Goal: Obtain resource: Download file/media

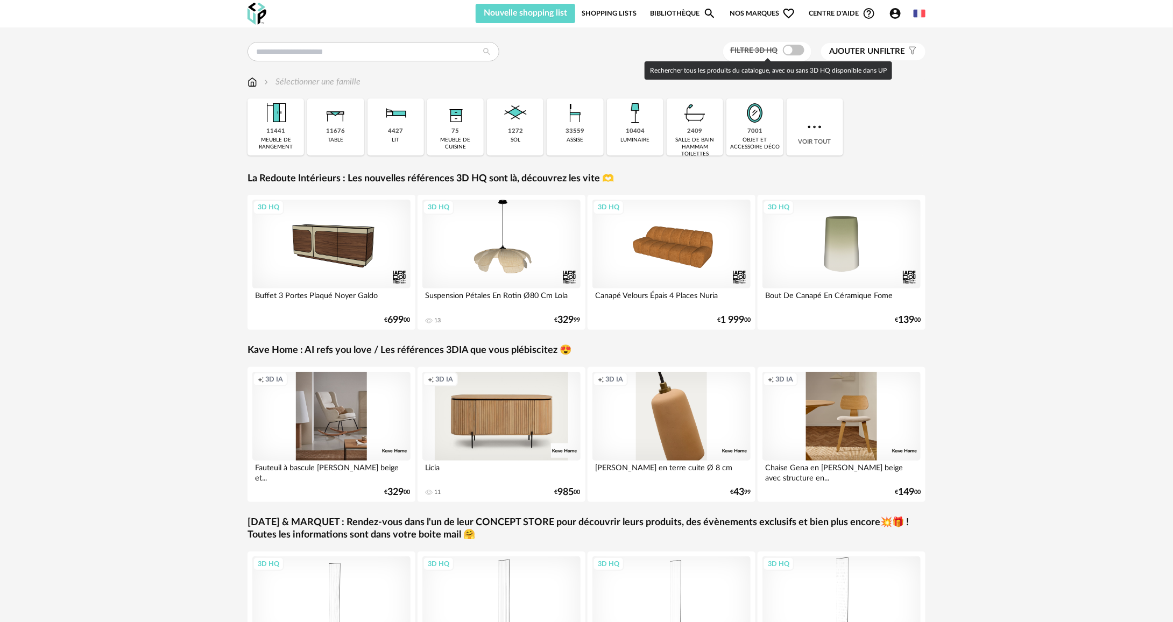
click at [800, 54] on span at bounding box center [794, 50] width 22 height 11
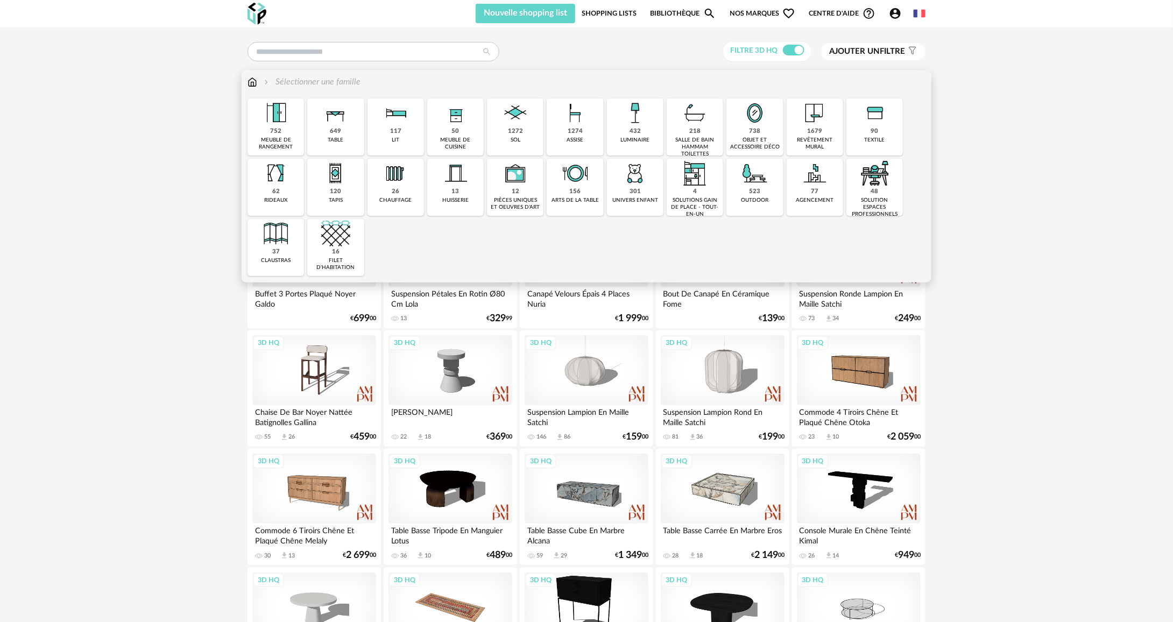
click at [337, 137] on div "table" at bounding box center [336, 140] width 16 height 7
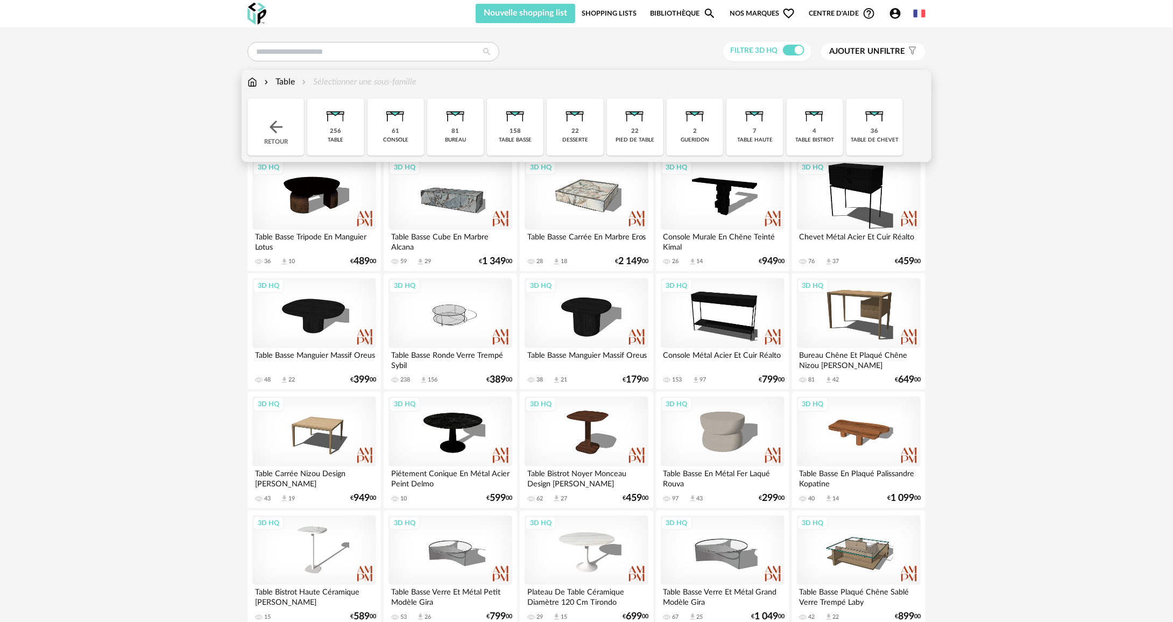
click at [346, 136] on div "256 table" at bounding box center [335, 127] width 57 height 57
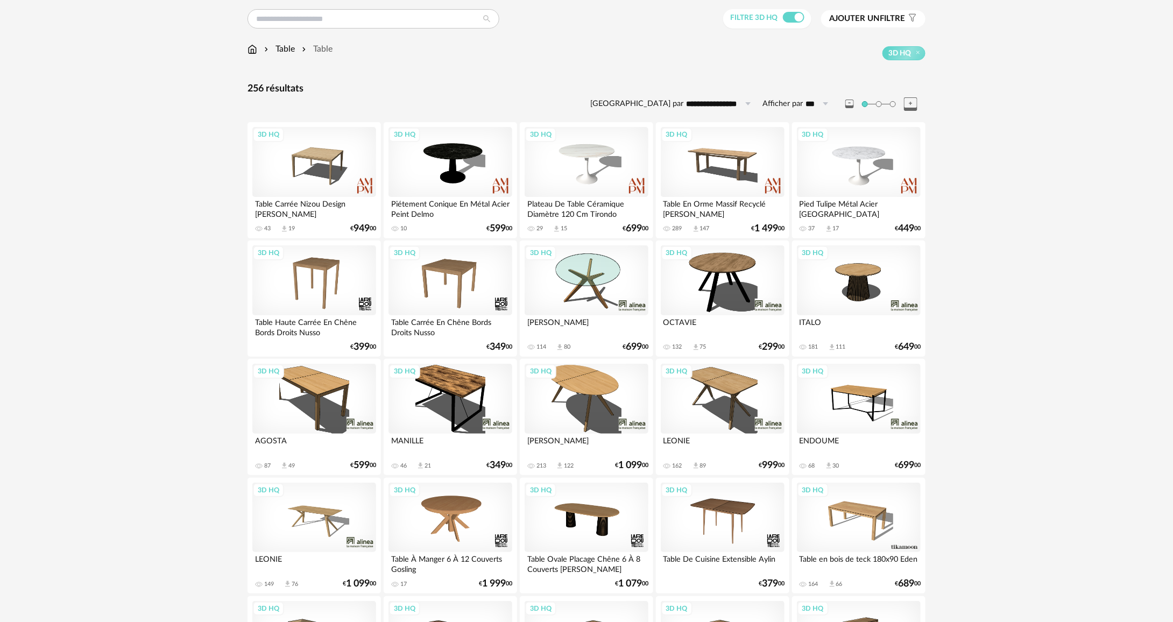
scroll to position [54, 0]
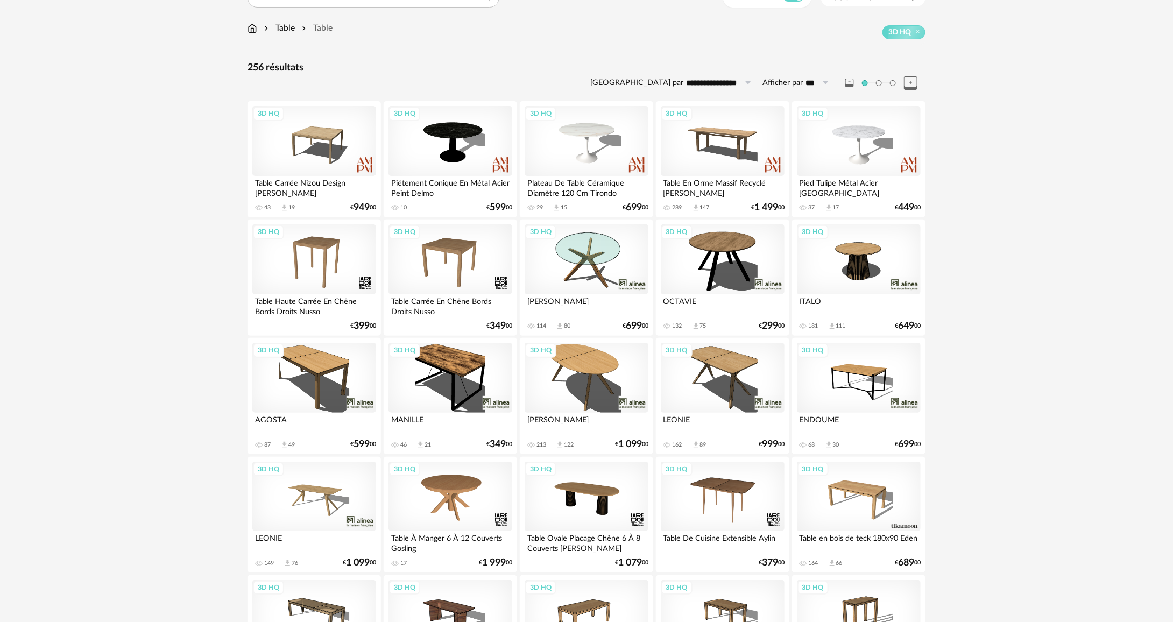
click at [319, 386] on div "3D HQ" at bounding box center [314, 378] width 124 height 70
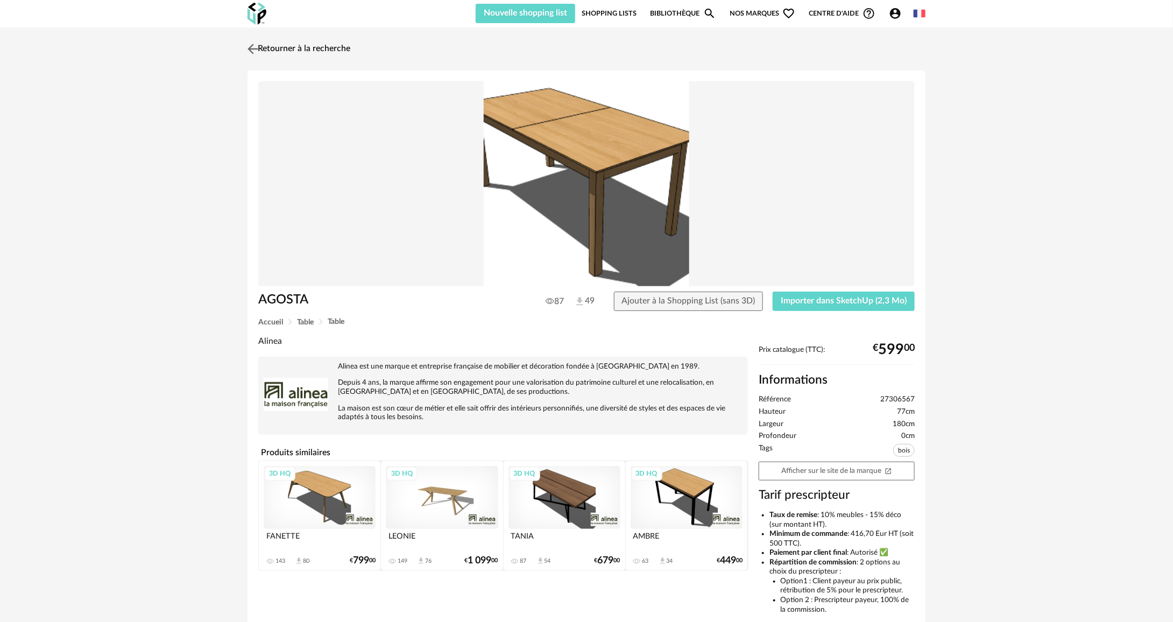
click at [336, 52] on link "Retourner à la recherche" at bounding box center [297, 49] width 105 height 24
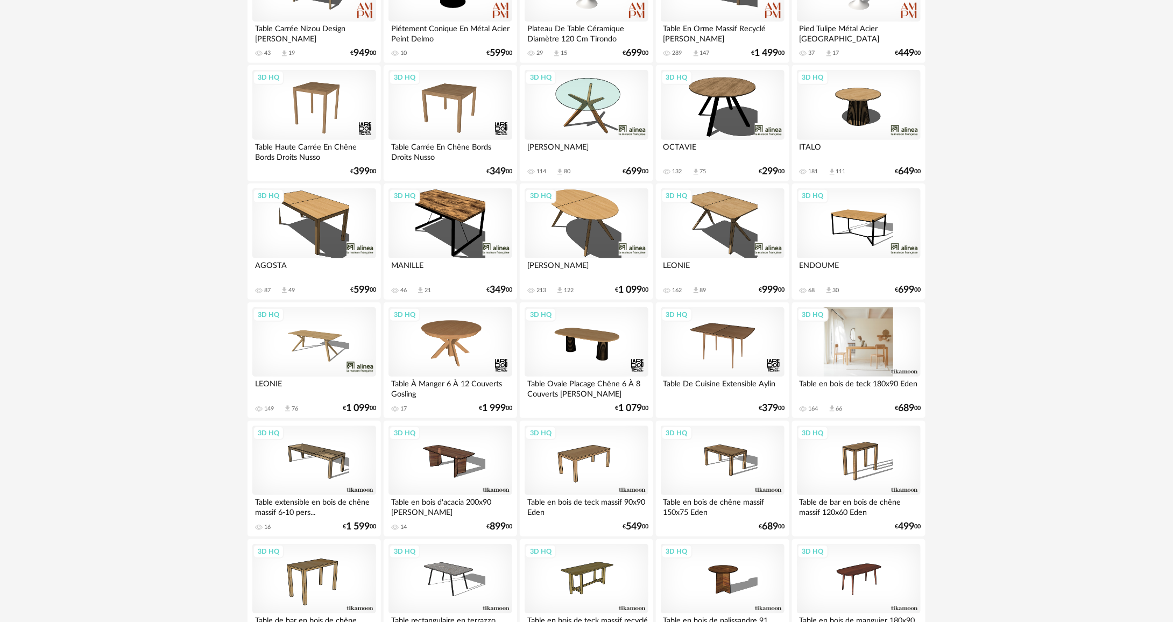
scroll to position [215, 0]
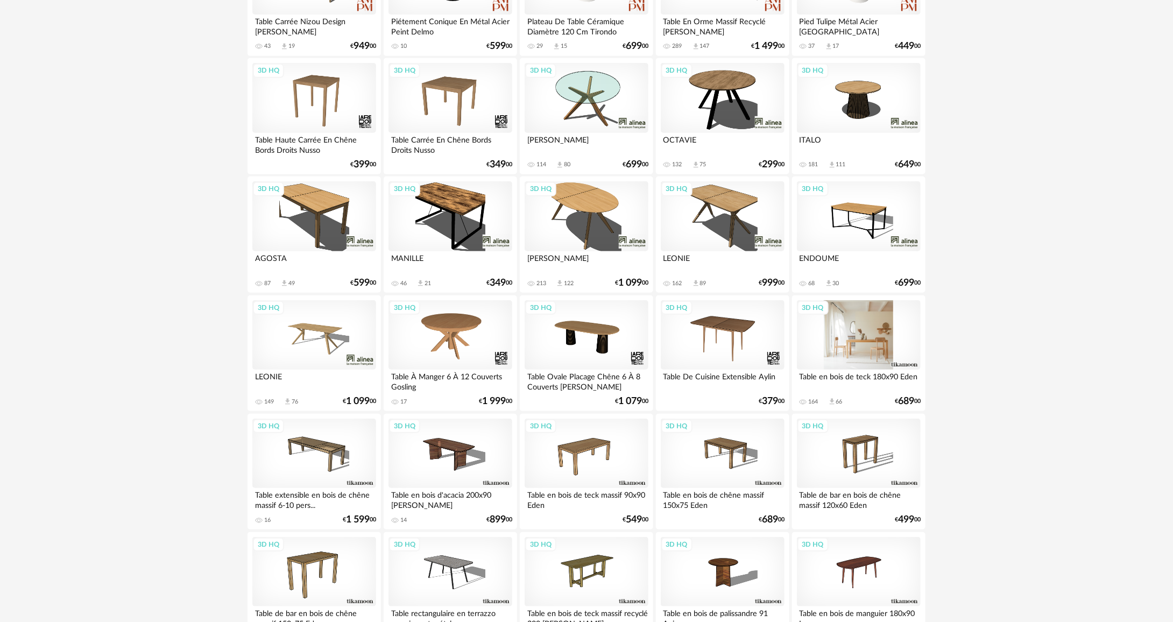
click at [885, 341] on div "3D HQ" at bounding box center [859, 335] width 124 height 70
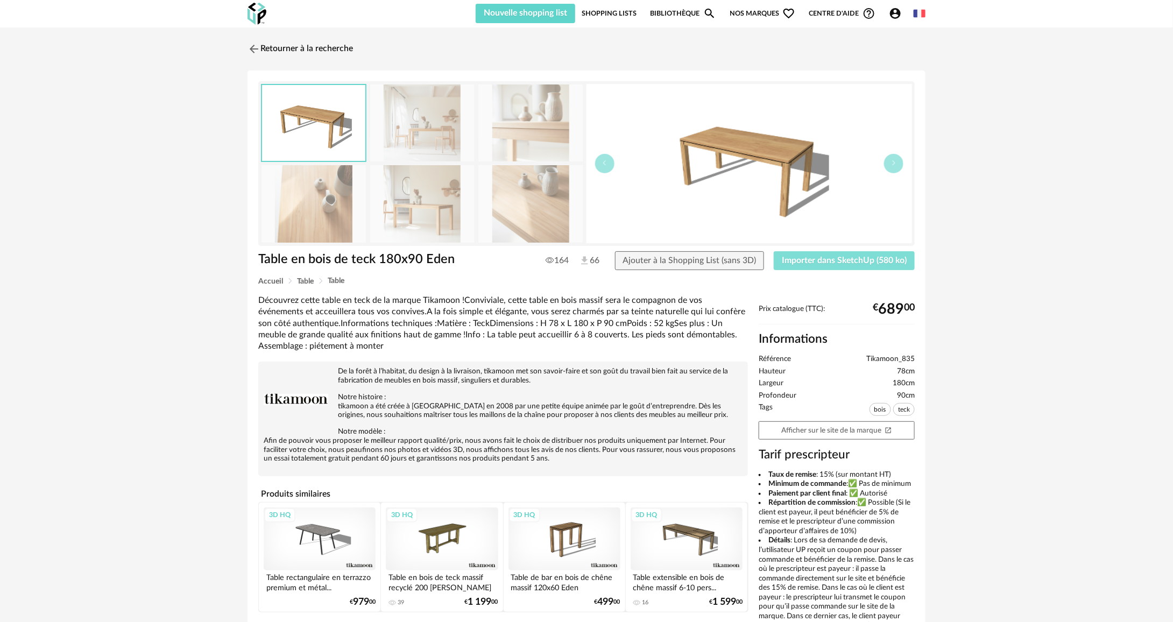
click at [810, 266] on button "Importer dans SketchUp (580 ko)" at bounding box center [844, 260] width 141 height 19
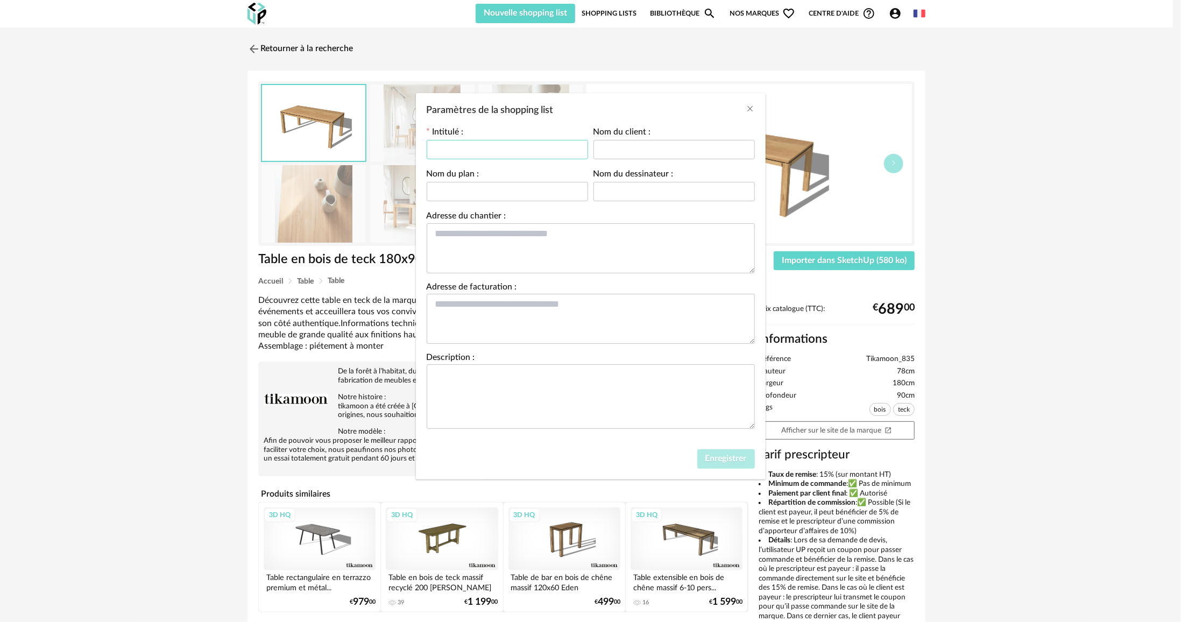
click at [467, 147] on input "Paramètres de la shopping list" at bounding box center [507, 149] width 161 height 19
type input "**********"
click at [711, 460] on span "Enregistrer" at bounding box center [726, 458] width 41 height 9
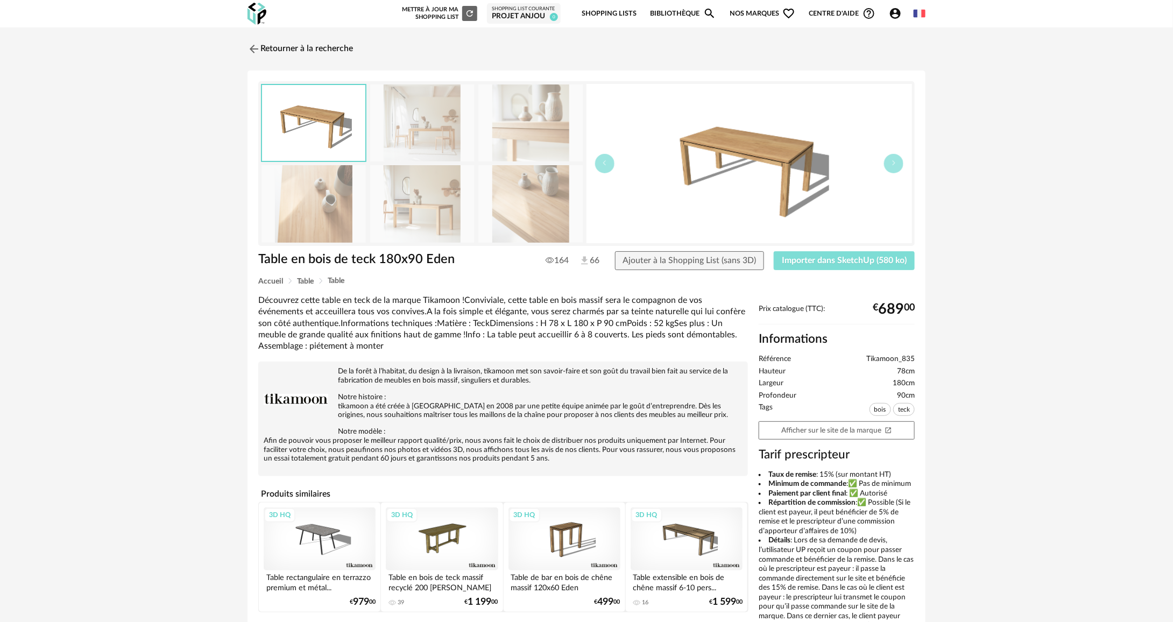
click at [822, 265] on button "Importer dans SketchUp (580 ko)" at bounding box center [844, 260] width 141 height 19
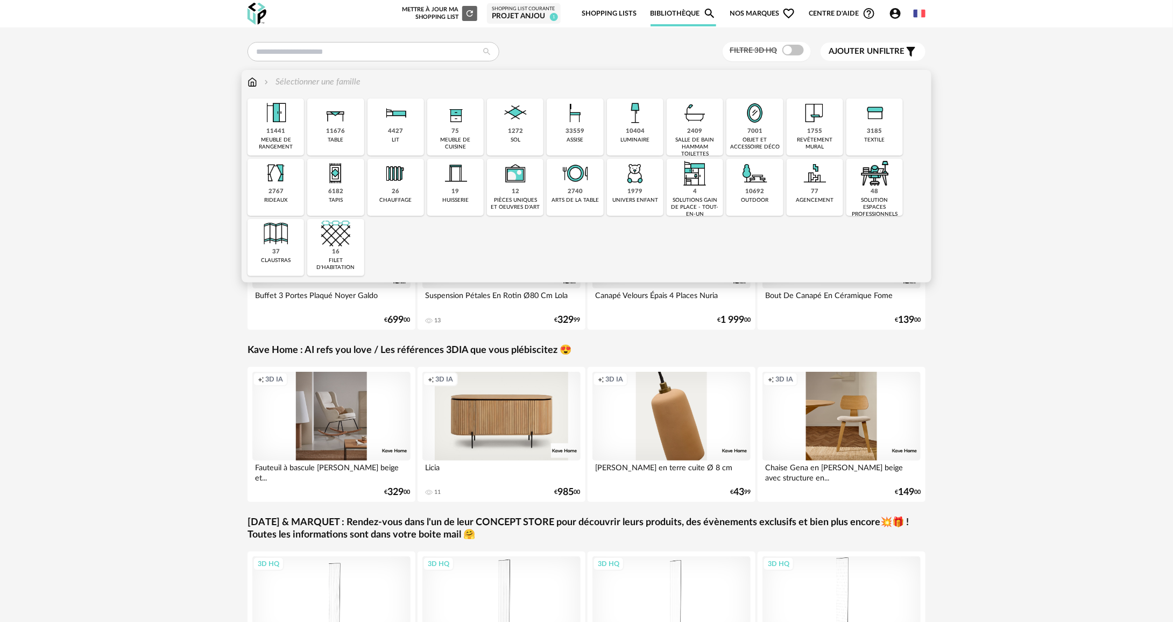
click at [574, 135] on div "33559" at bounding box center [575, 132] width 19 height 8
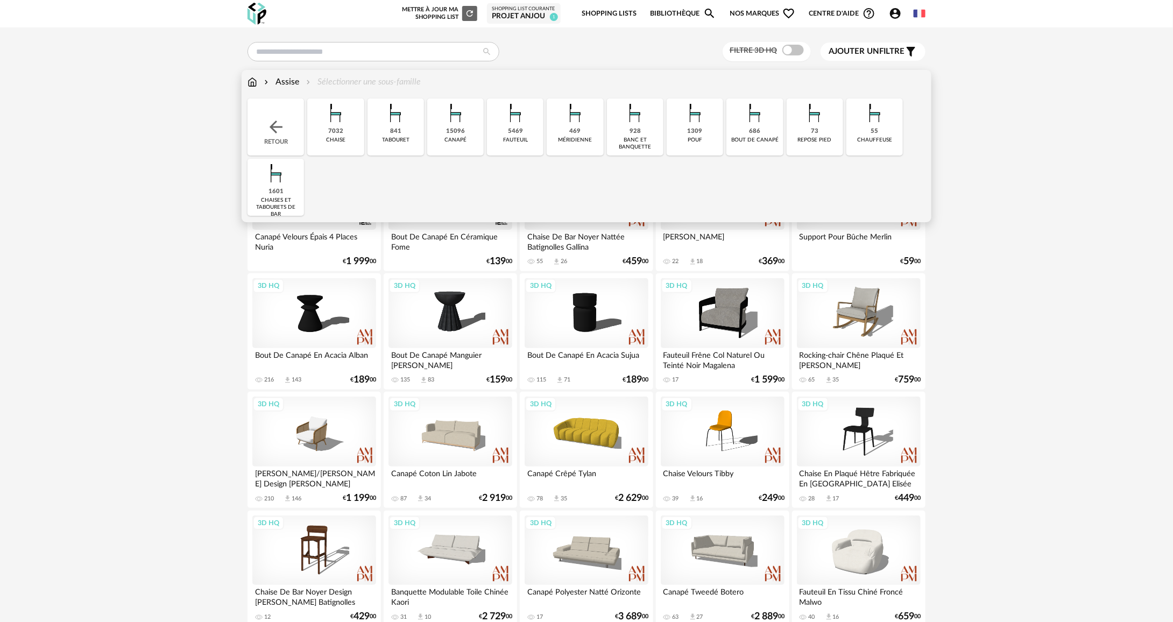
click at [340, 131] on div "7032" at bounding box center [335, 132] width 15 height 8
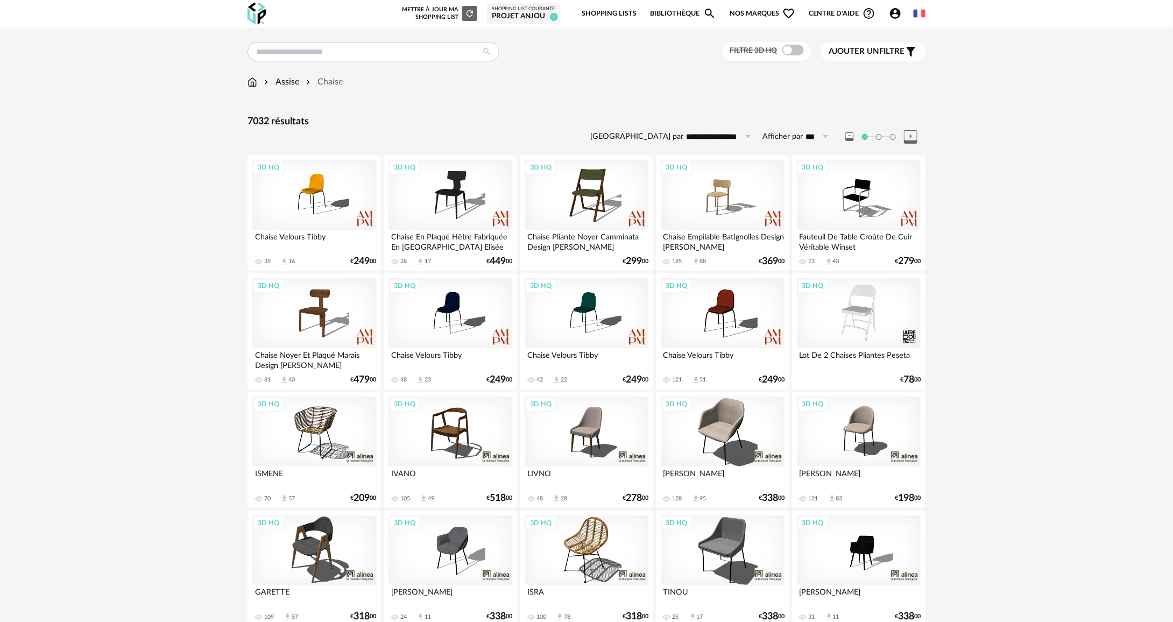
click at [874, 442] on div "3D HQ" at bounding box center [859, 432] width 124 height 70
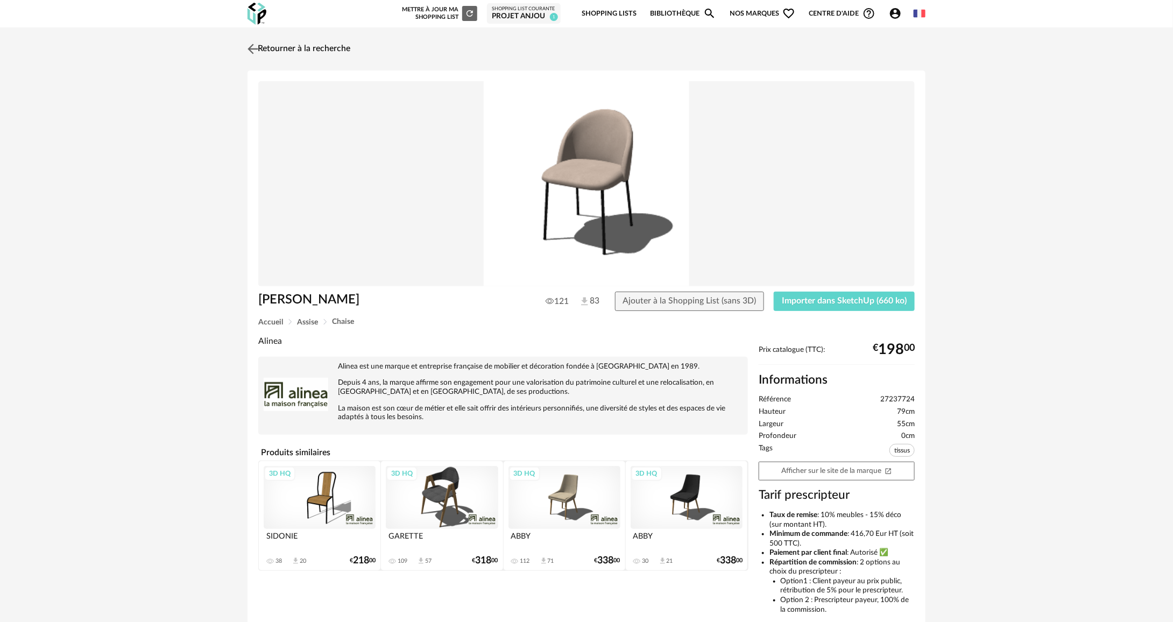
click at [257, 41] on img at bounding box center [253, 49] width 16 height 16
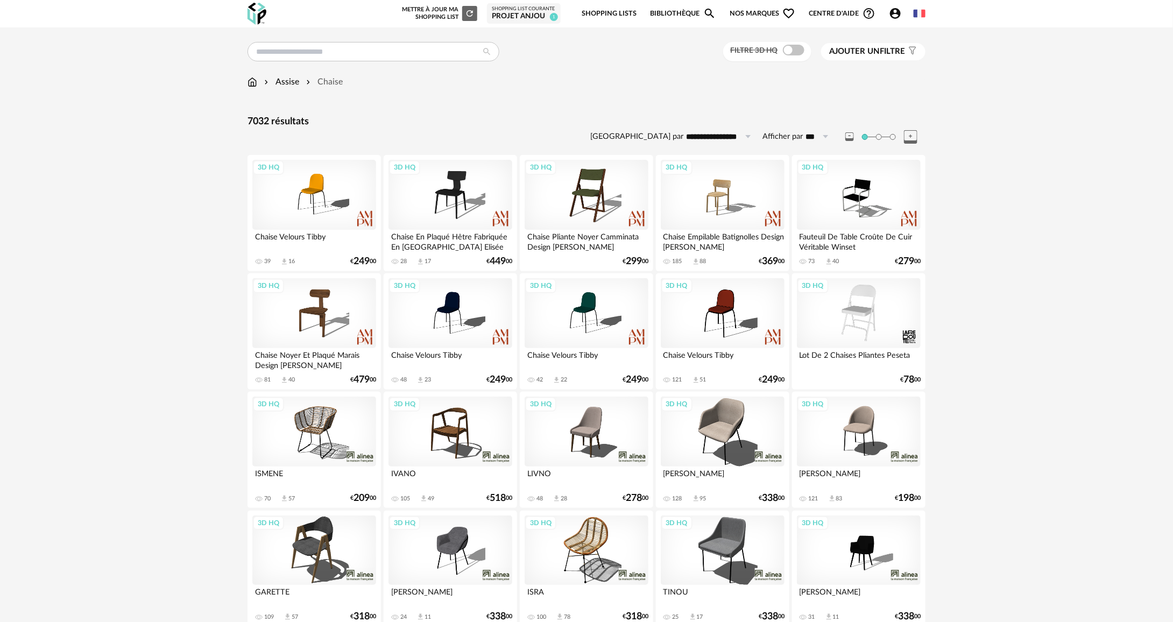
click at [792, 47] on span at bounding box center [794, 50] width 22 height 11
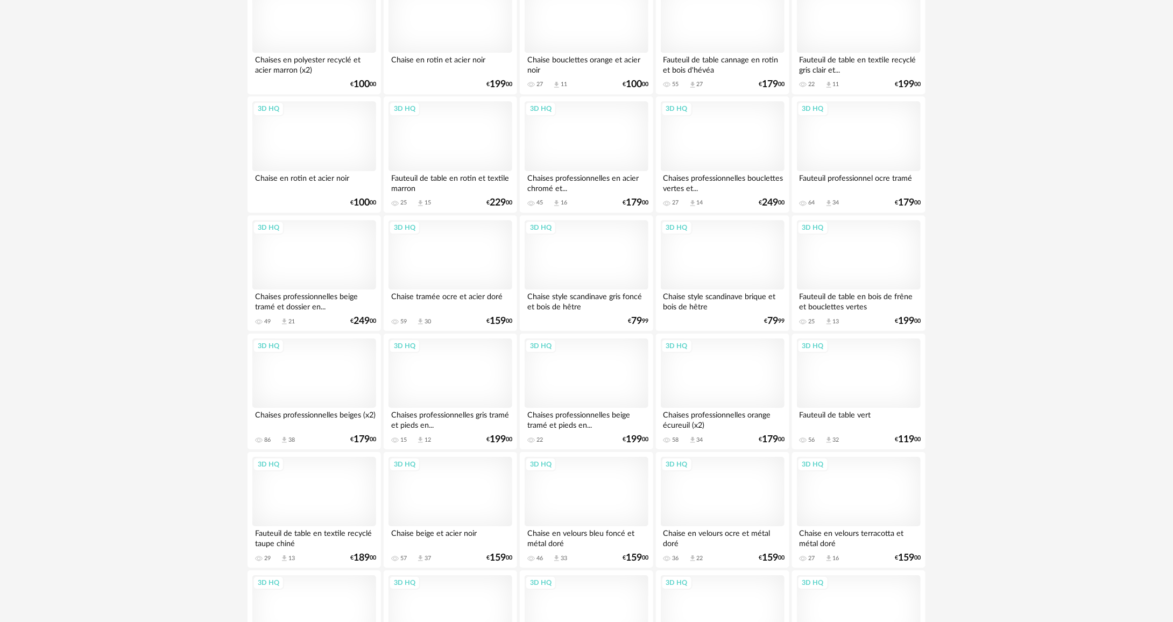
scroll to position [1561, 0]
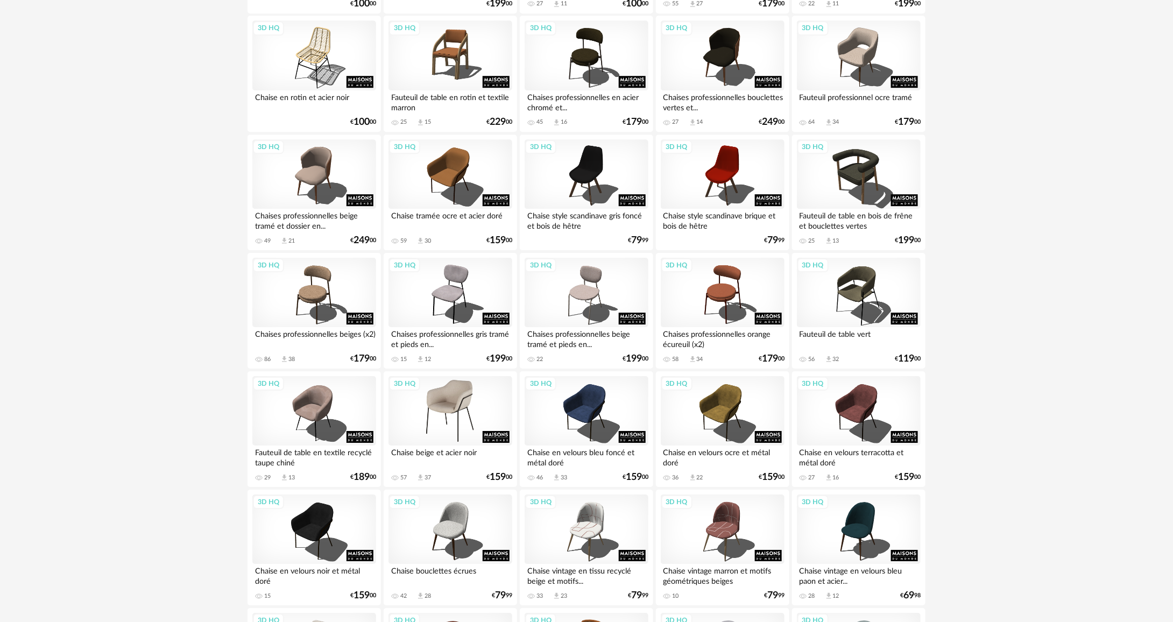
click at [458, 387] on div "3D HQ" at bounding box center [451, 411] width 124 height 70
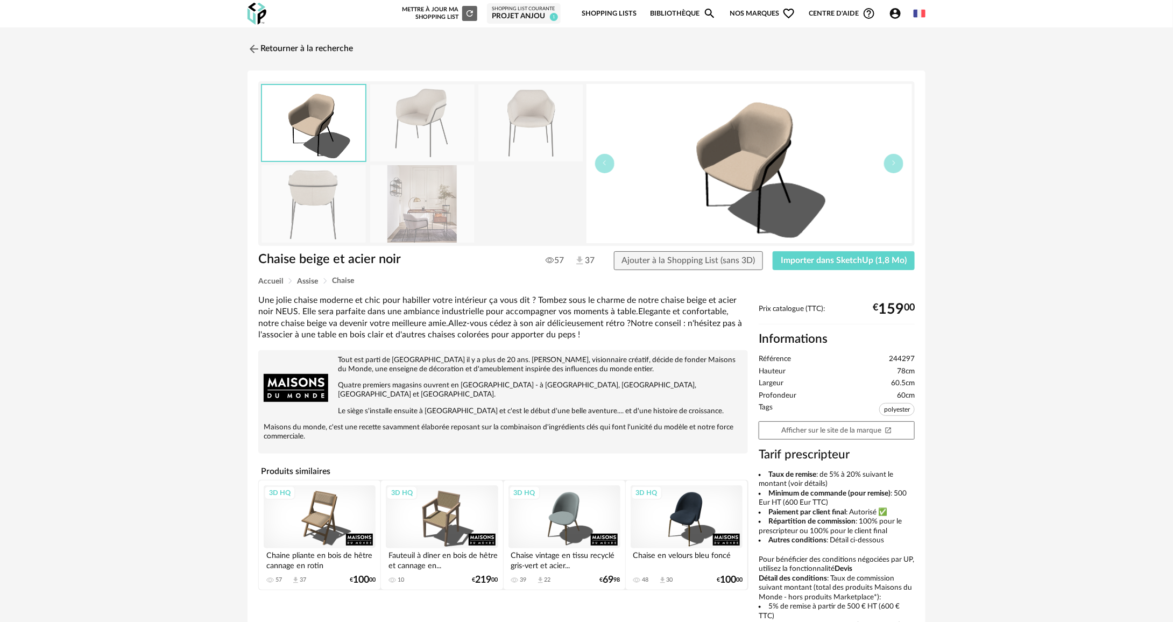
click at [526, 129] on img at bounding box center [531, 123] width 104 height 77
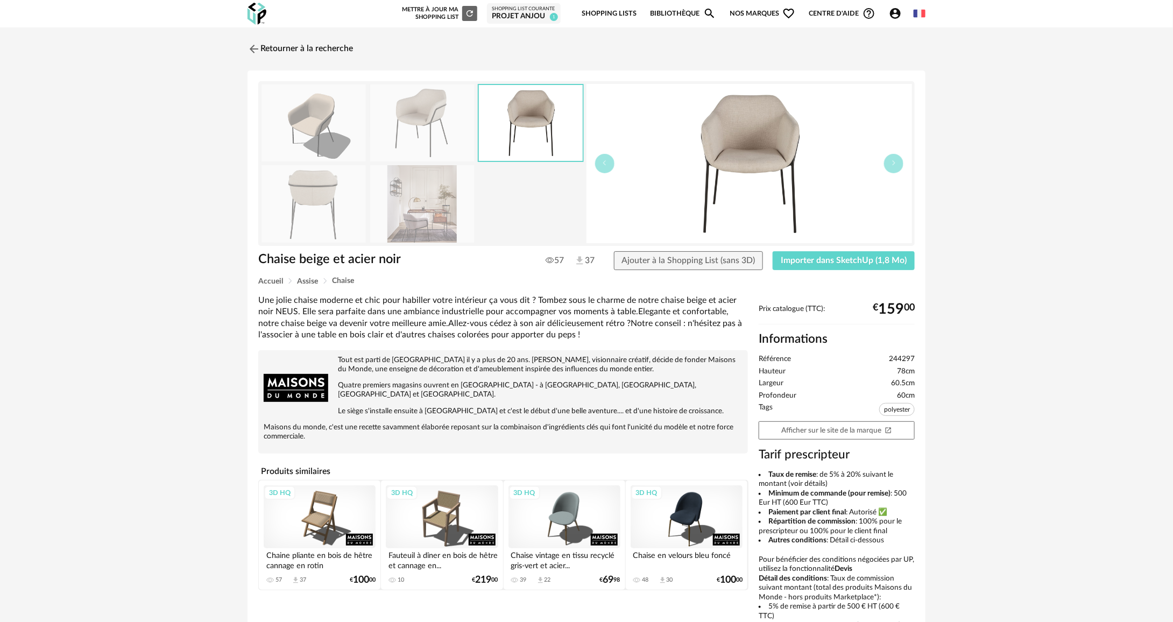
click at [407, 124] on img at bounding box center [422, 123] width 104 height 77
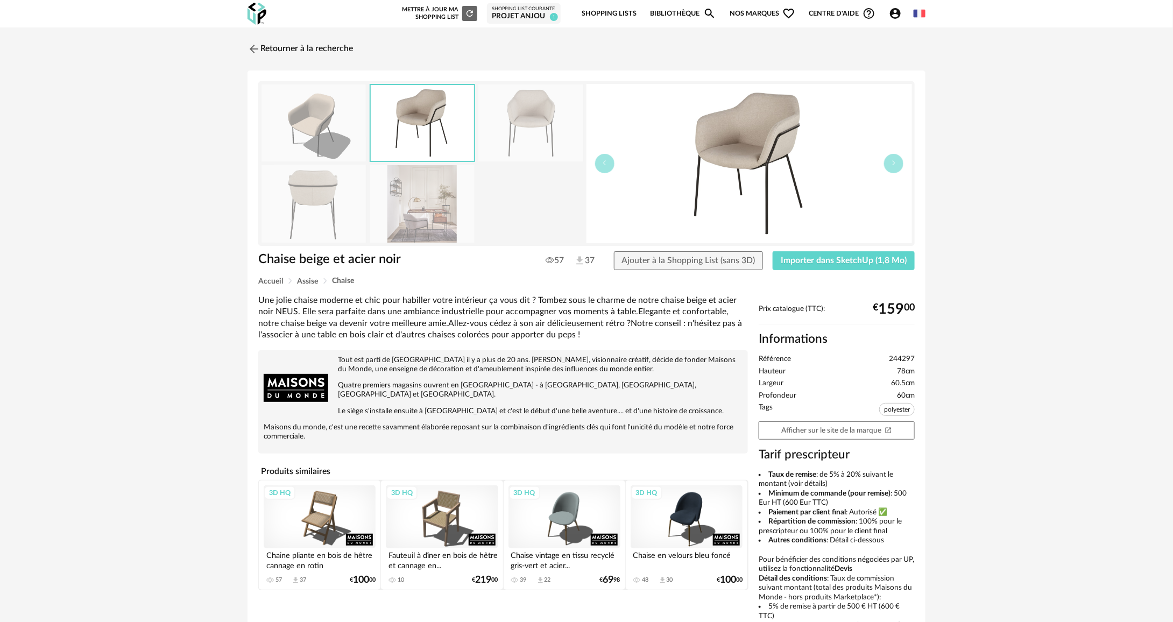
click at [344, 132] on img at bounding box center [314, 123] width 104 height 77
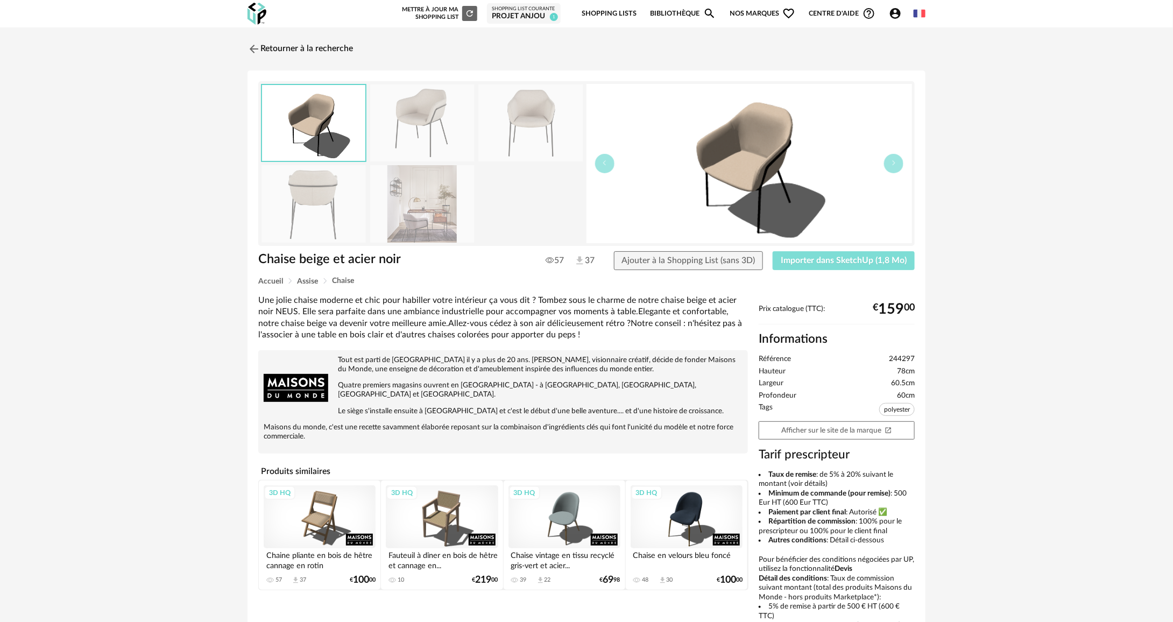
click at [870, 263] on span "Importer dans SketchUp (1,8 Mo)" at bounding box center [844, 260] width 126 height 9
click at [341, 48] on link "Retourner à la recherche" at bounding box center [297, 49] width 105 height 24
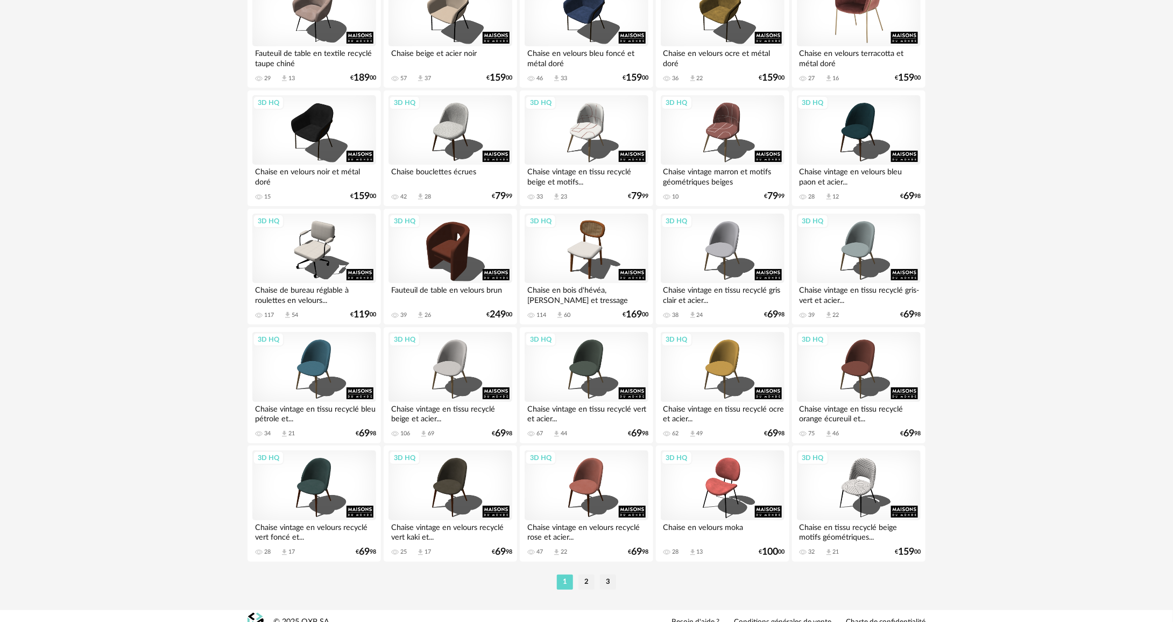
scroll to position [1973, 0]
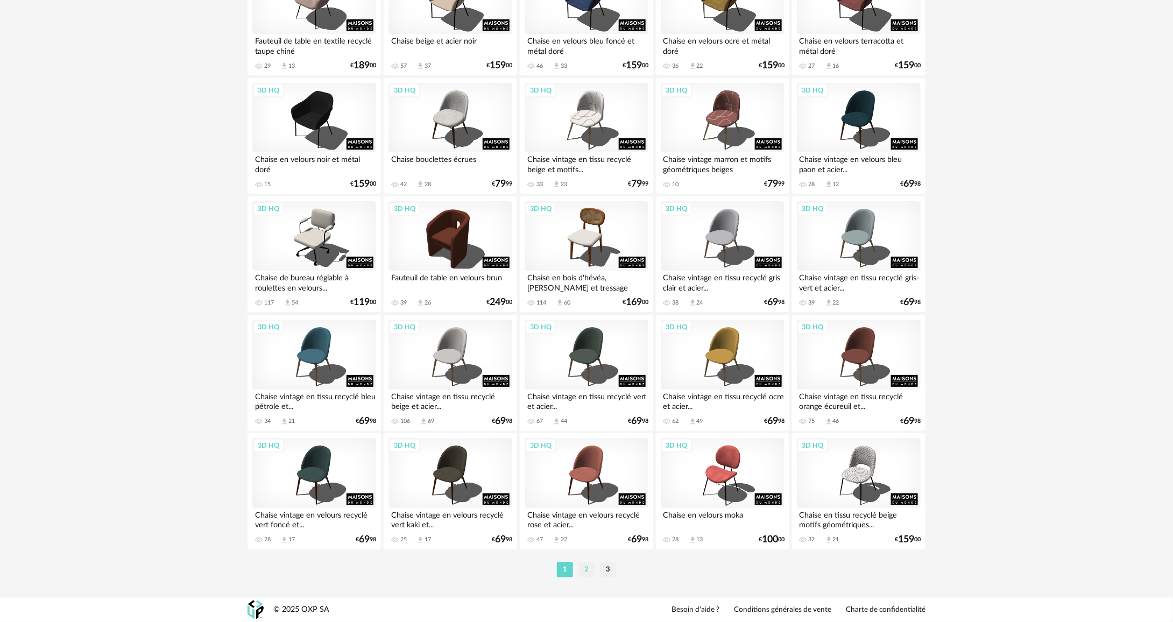
click at [581, 569] on li "2" at bounding box center [587, 569] width 16 height 15
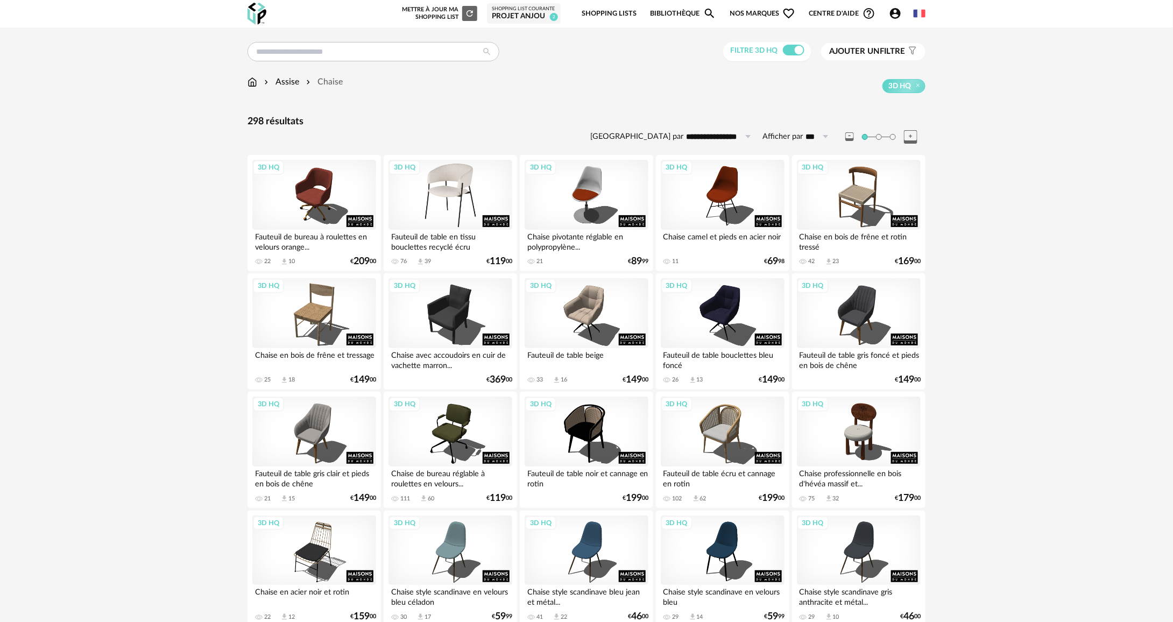
click at [463, 208] on div "3D HQ" at bounding box center [451, 195] width 124 height 70
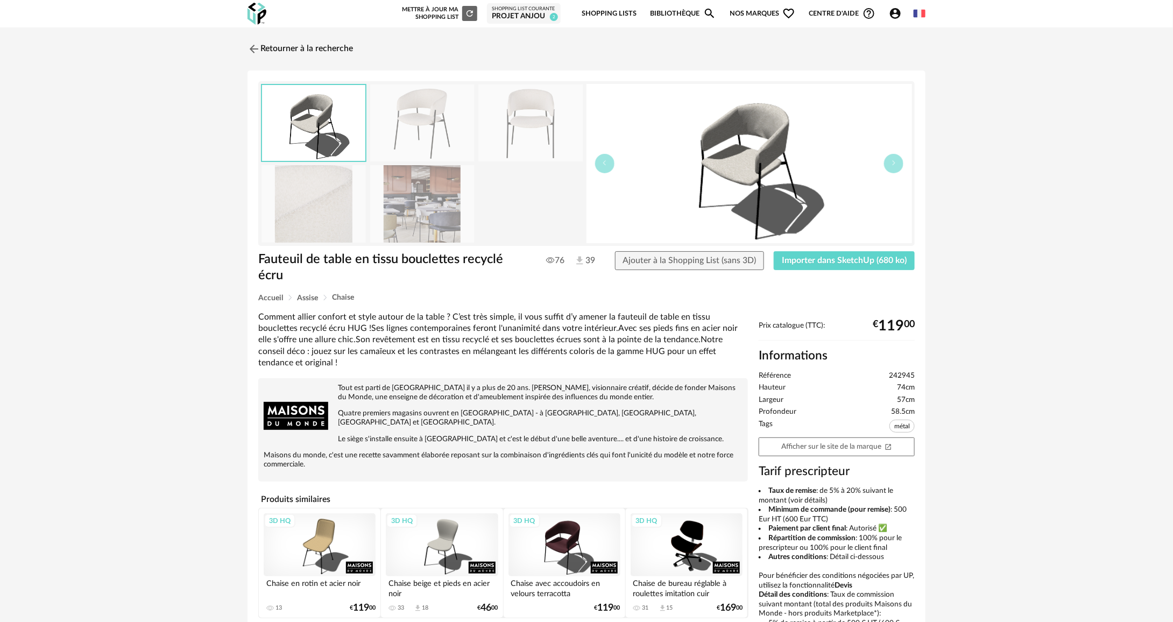
click at [543, 129] on img at bounding box center [531, 123] width 104 height 77
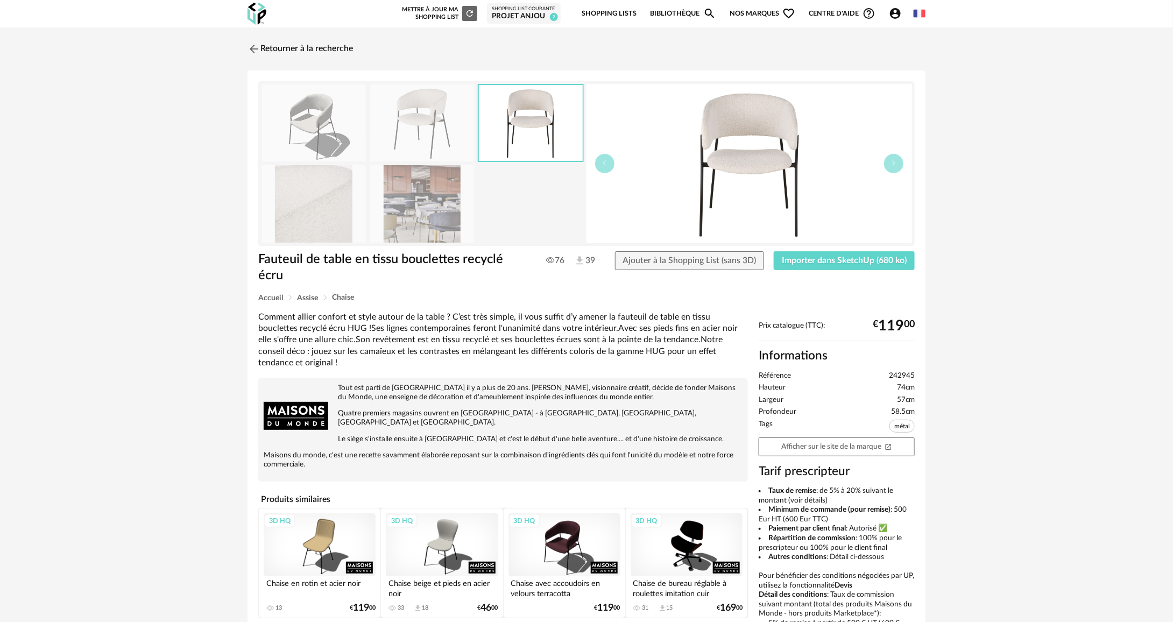
click at [427, 135] on img at bounding box center [422, 123] width 104 height 77
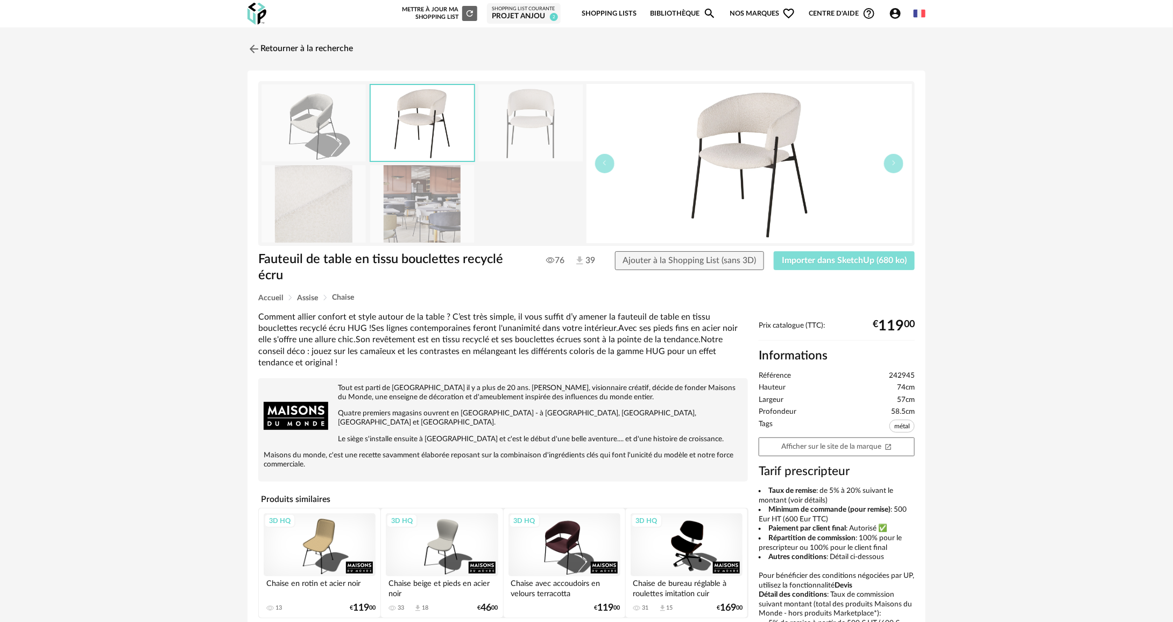
click at [864, 270] on button "Importer dans SketchUp (680 ko)" at bounding box center [844, 260] width 141 height 19
click at [330, 45] on link "Retourner à la recherche" at bounding box center [297, 49] width 105 height 24
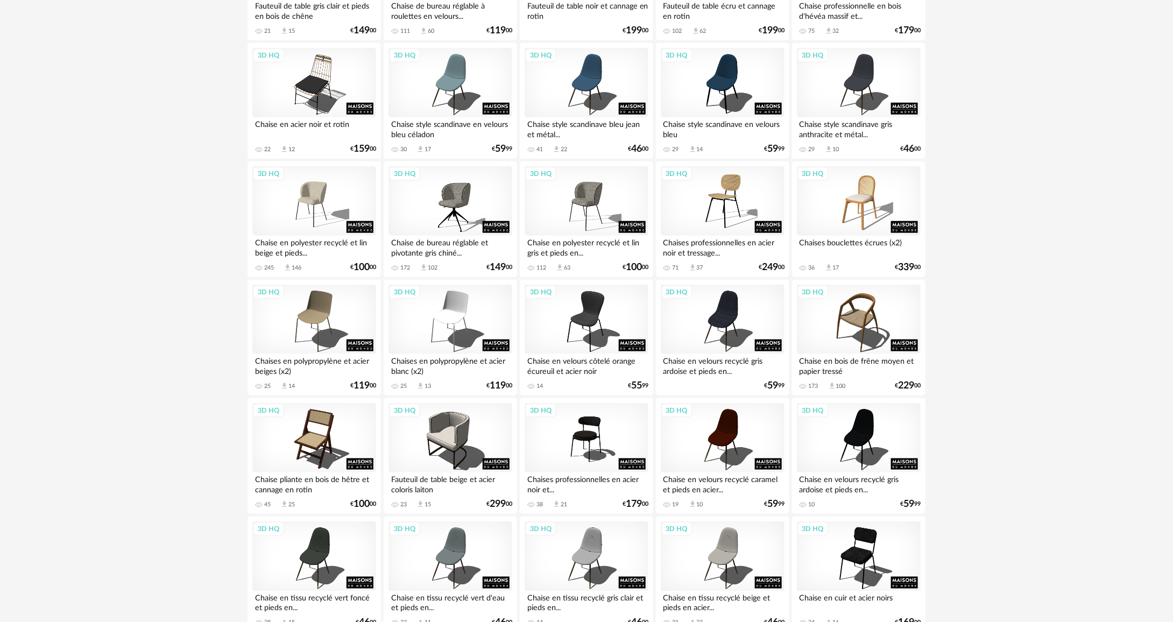
scroll to position [484, 0]
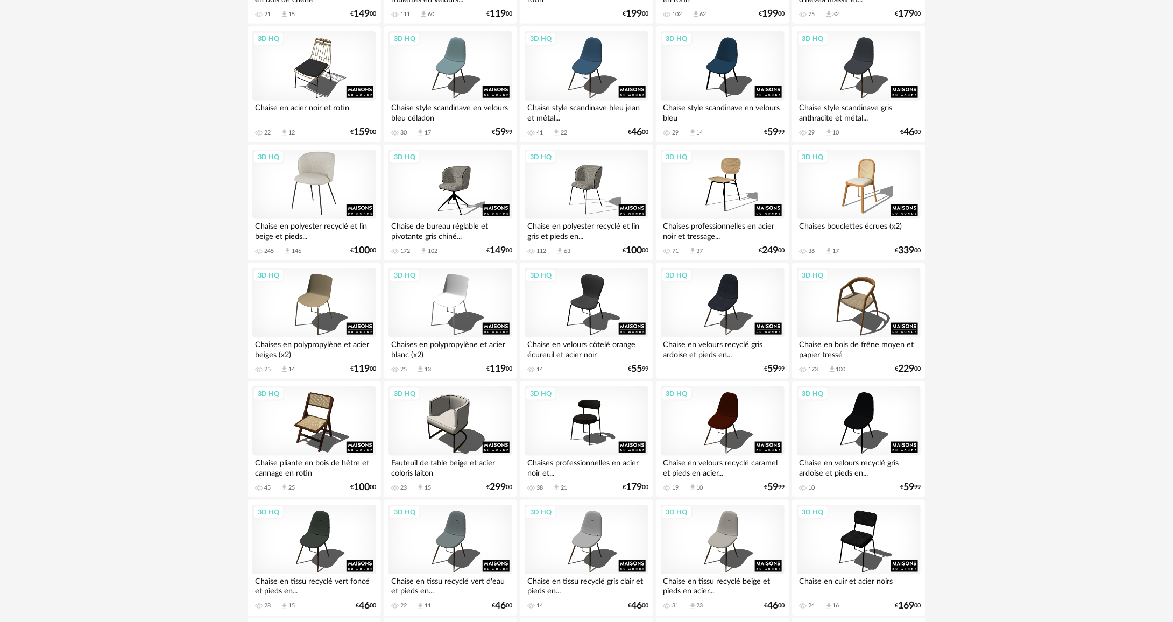
click at [313, 192] on div "3D HQ" at bounding box center [314, 185] width 124 height 70
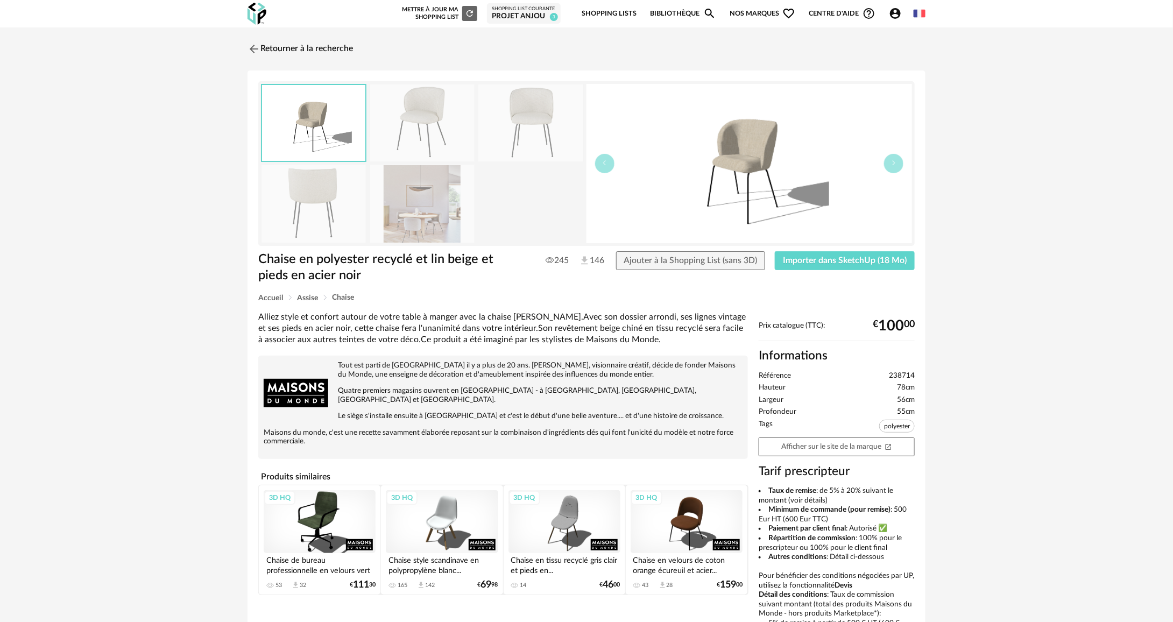
click at [526, 129] on img at bounding box center [531, 123] width 104 height 77
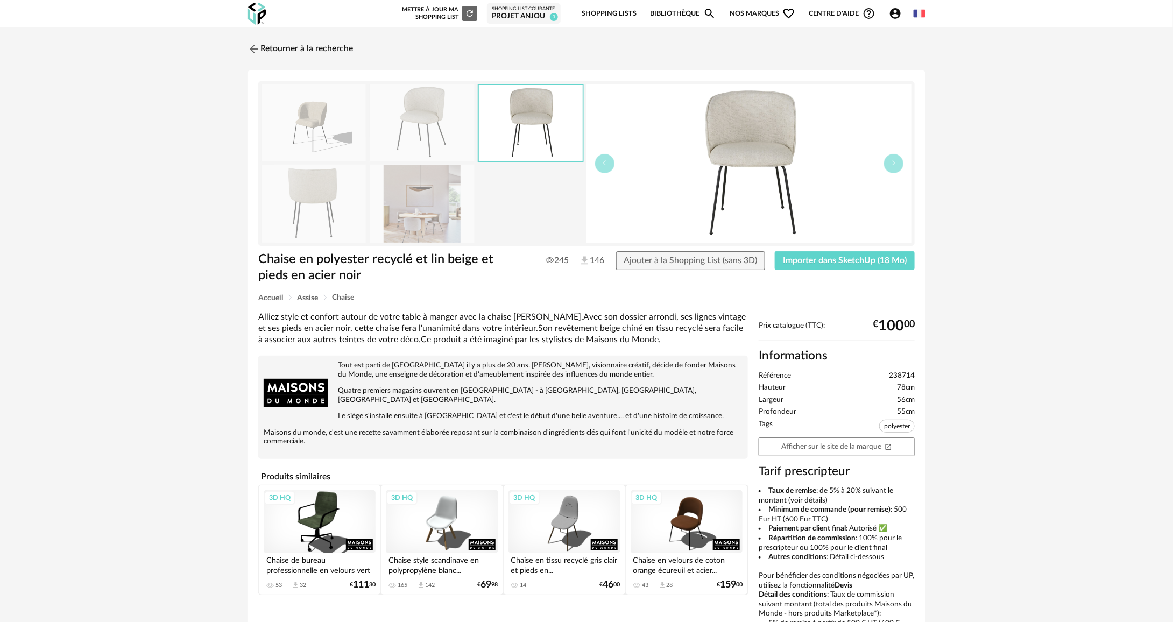
click at [440, 129] on img at bounding box center [422, 123] width 104 height 77
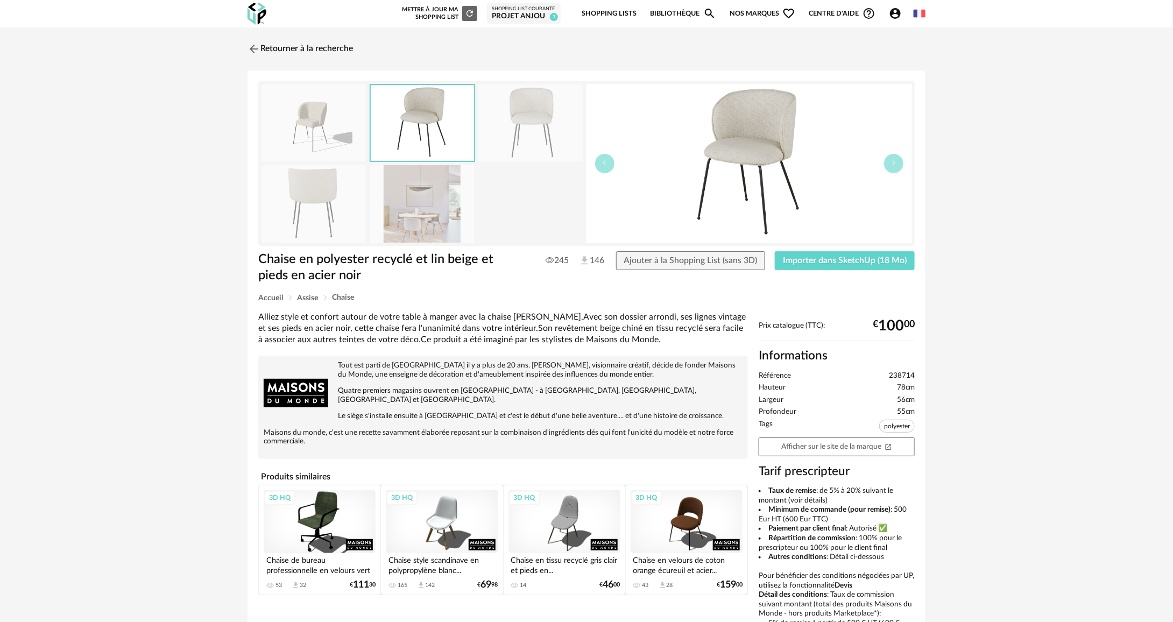
click at [850, 246] on div "Chaise en polyester recyclé et lin beige et pieds en acier noir Chaise en polye…" at bounding box center [587, 402] width 678 height 663
click at [842, 255] on button "Importer dans SketchUp (18 Mo)" at bounding box center [845, 260] width 140 height 19
click at [279, 51] on link "Retourner à la recherche" at bounding box center [297, 49] width 105 height 24
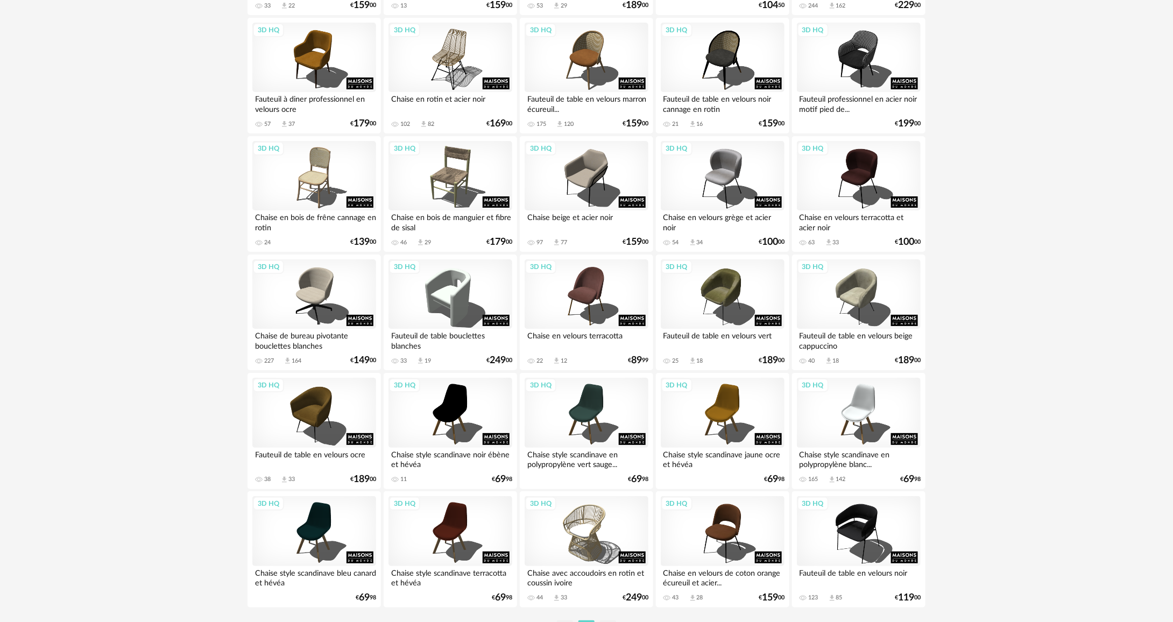
scroll to position [1973, 0]
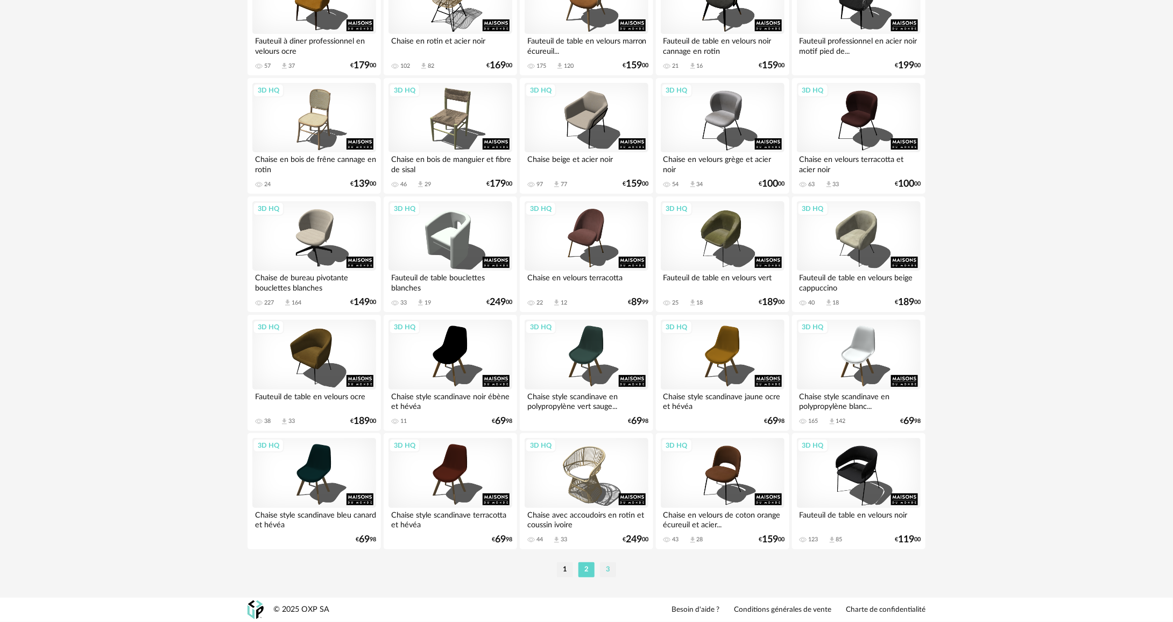
click at [601, 569] on li "3" at bounding box center [608, 569] width 16 height 15
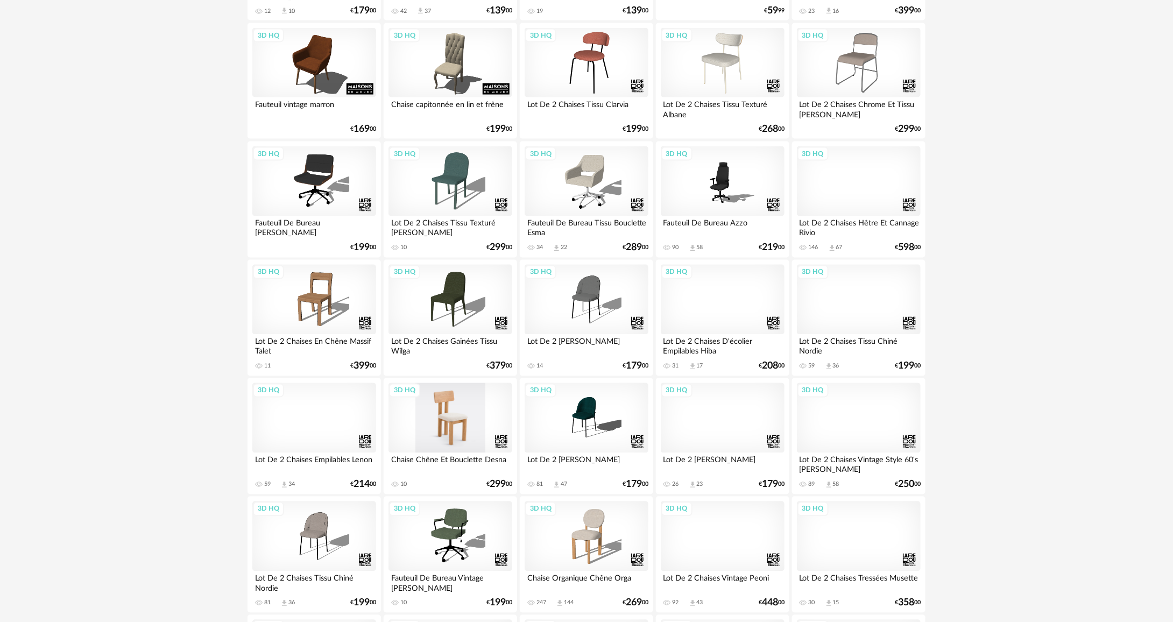
scroll to position [807, 0]
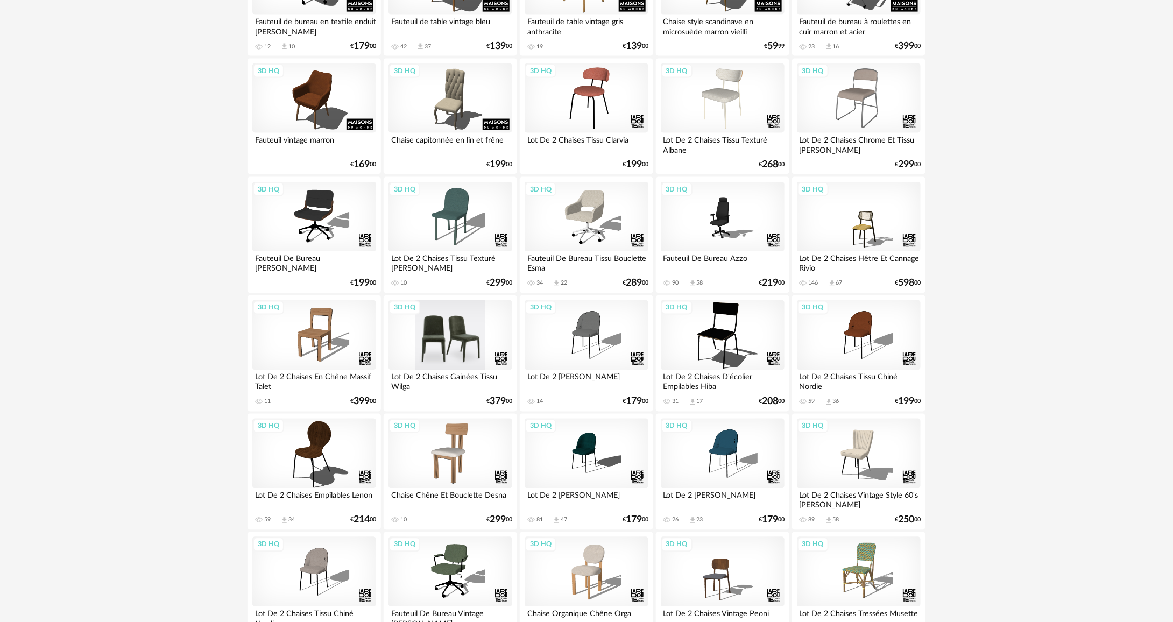
click at [481, 326] on div "3D HQ" at bounding box center [451, 335] width 124 height 70
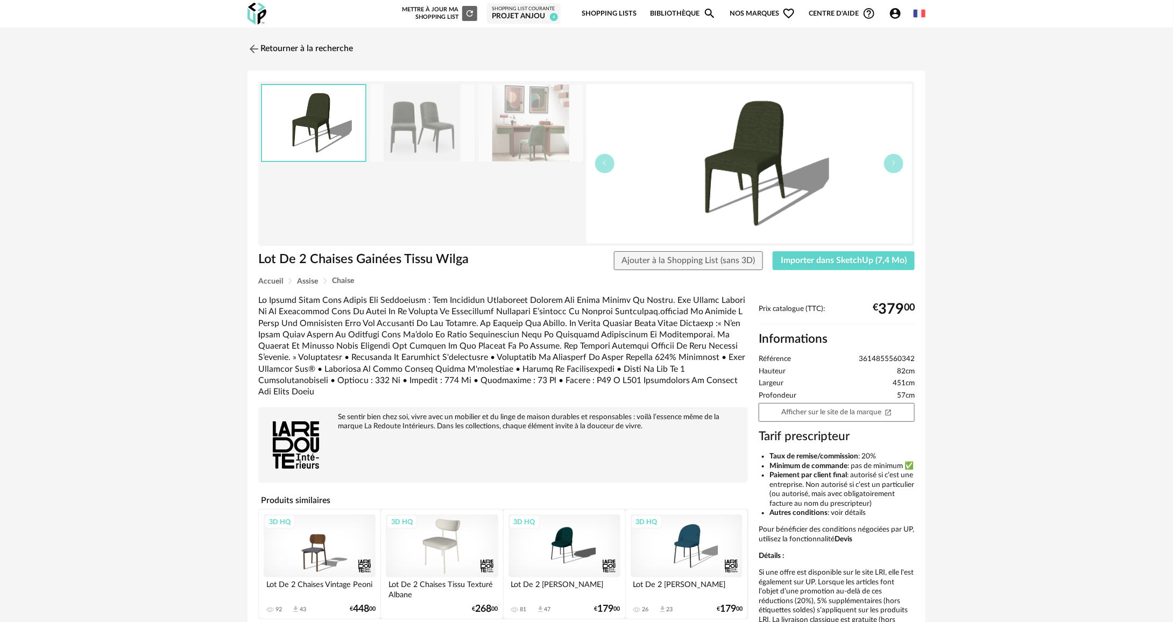
click at [505, 104] on img at bounding box center [531, 123] width 104 height 77
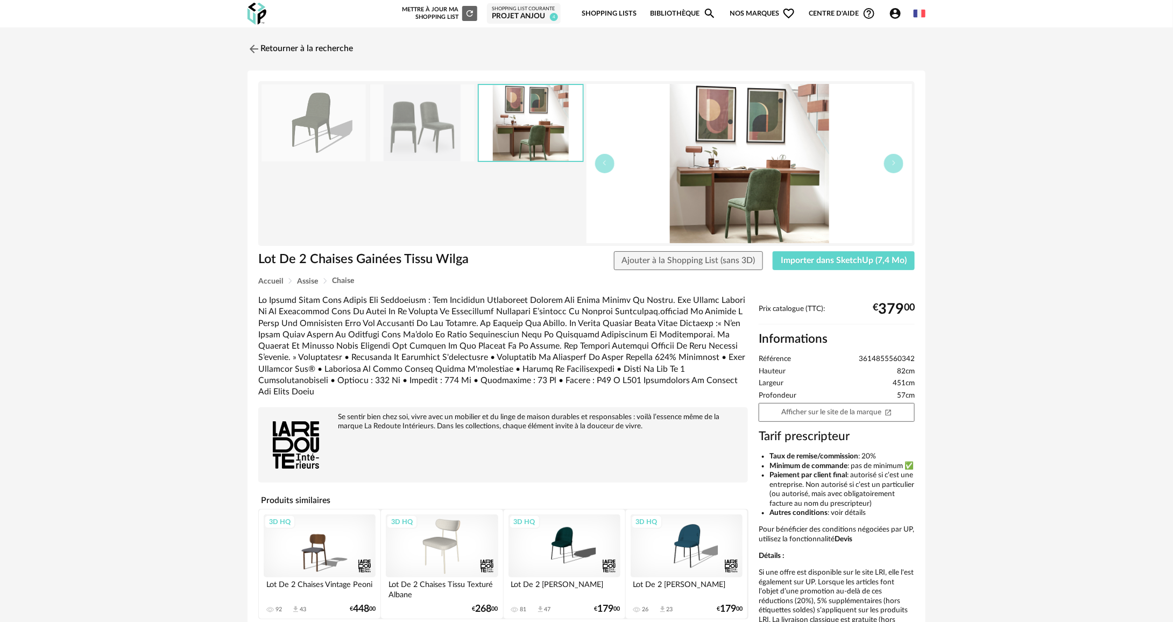
click at [289, 79] on div "Lot De 2 Chaises Gainées Tissu Wilga Lot De 2 Chaises Gainées Tissu Wilga Ajout…" at bounding box center [587, 362] width 678 height 582
click at [309, 53] on link "Retourner à la recherche" at bounding box center [297, 49] width 105 height 24
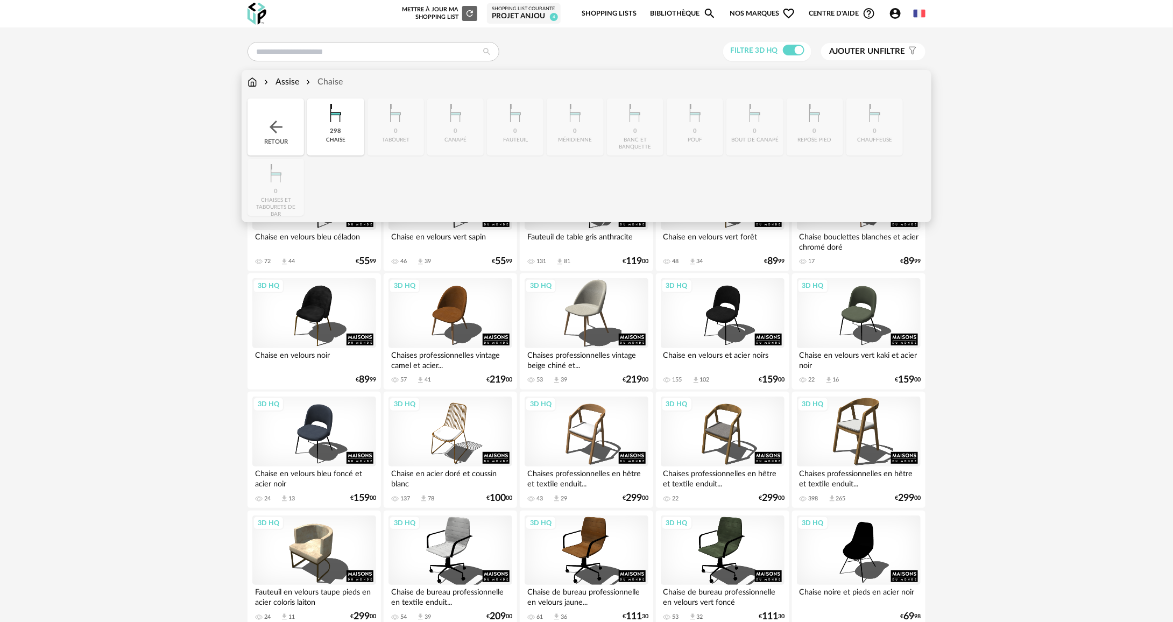
click at [280, 86] on div "Assise" at bounding box center [280, 82] width 37 height 12
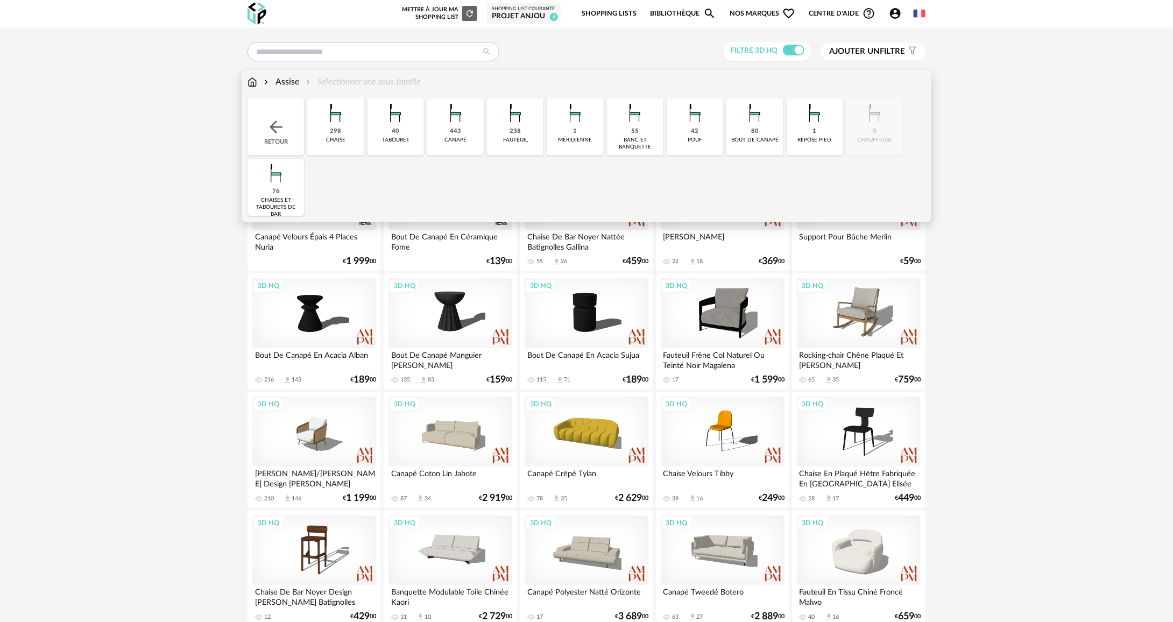
click at [272, 109] on div "Retour" at bounding box center [276, 127] width 57 height 57
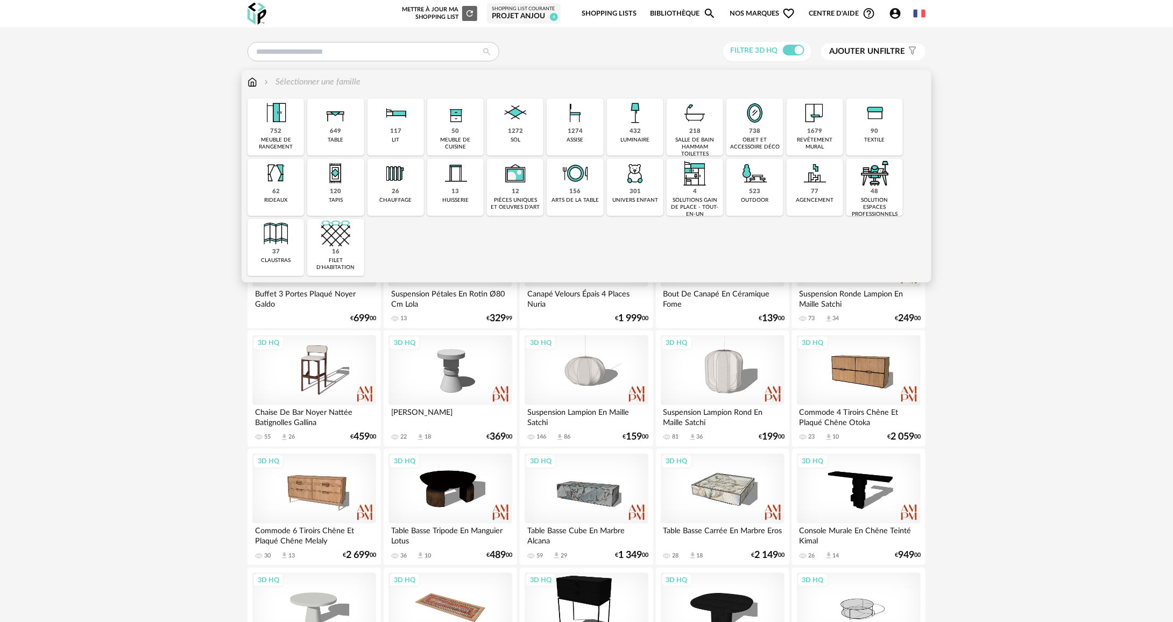
click at [599, 139] on div "1274 assise" at bounding box center [575, 127] width 57 height 57
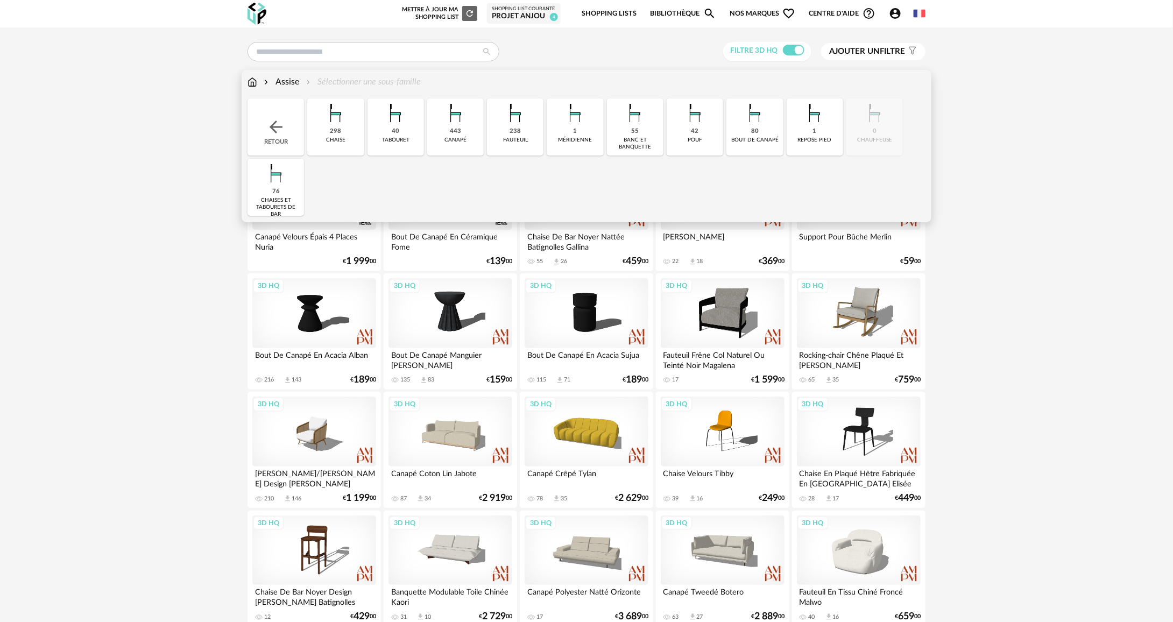
click at [474, 135] on div "443 [GEOGRAPHIC_DATA]" at bounding box center [455, 127] width 57 height 57
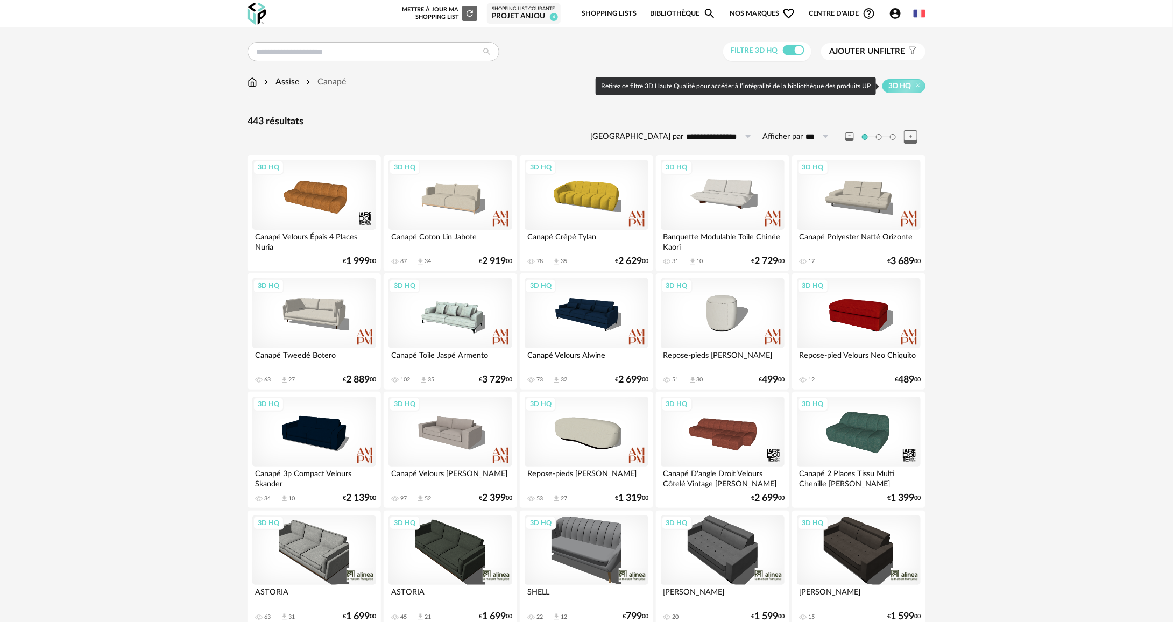
click at [884, 52] on span "Ajouter un filtre" at bounding box center [867, 51] width 76 height 11
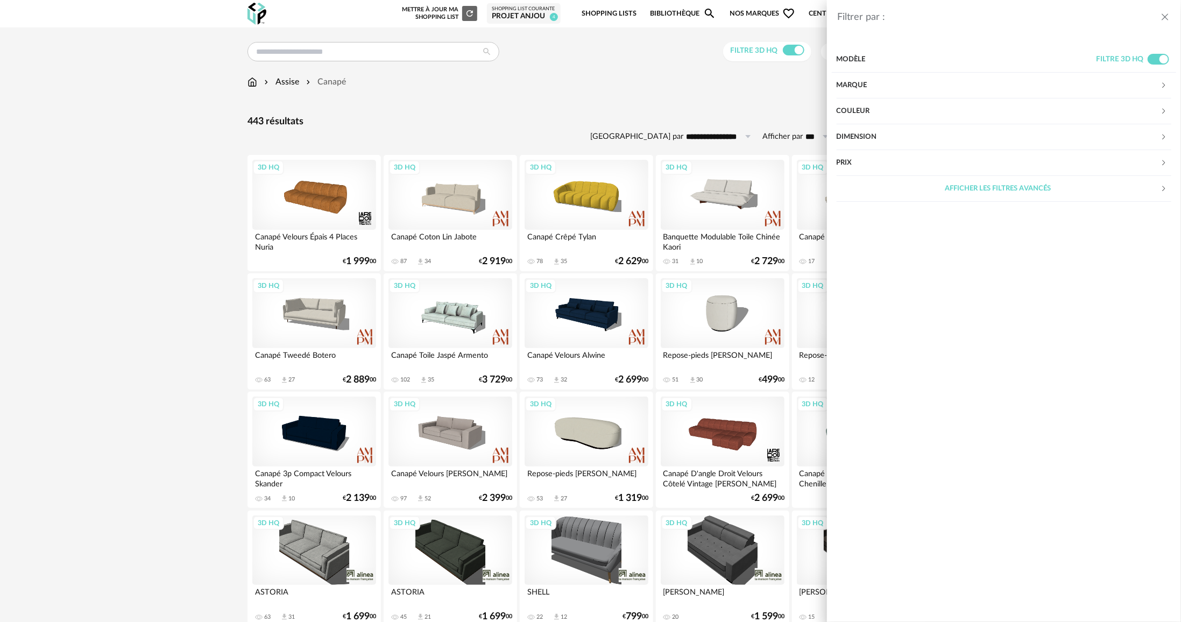
click at [869, 80] on div "Marque" at bounding box center [999, 86] width 324 height 26
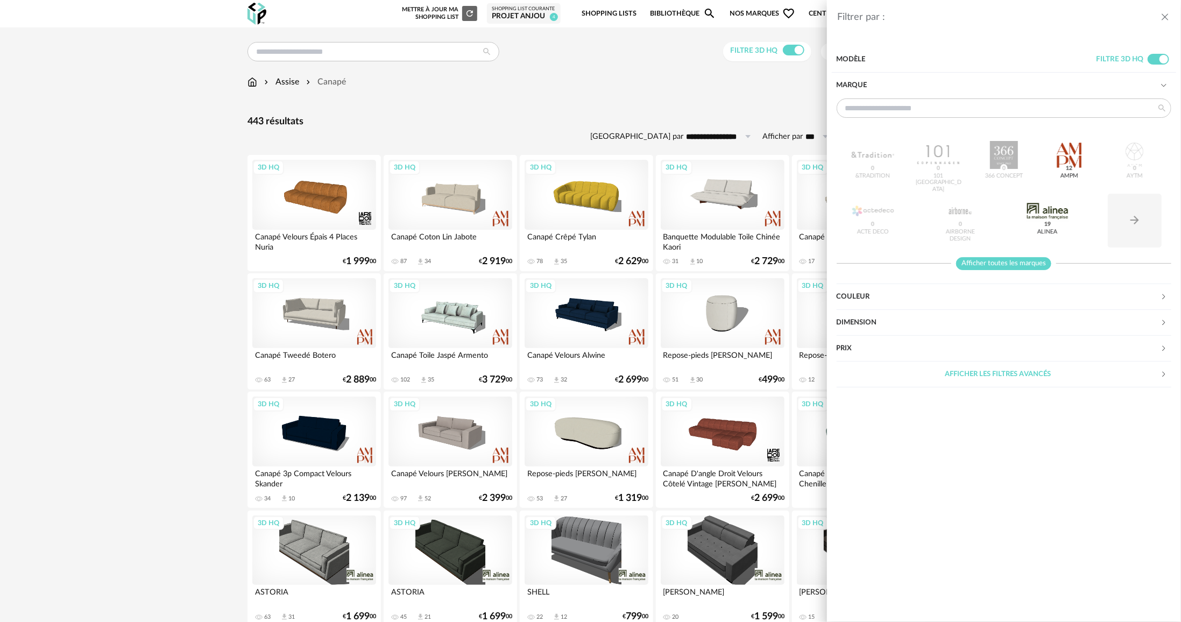
click at [1030, 264] on span "Afficher toutes les marques" at bounding box center [1003, 263] width 95 height 13
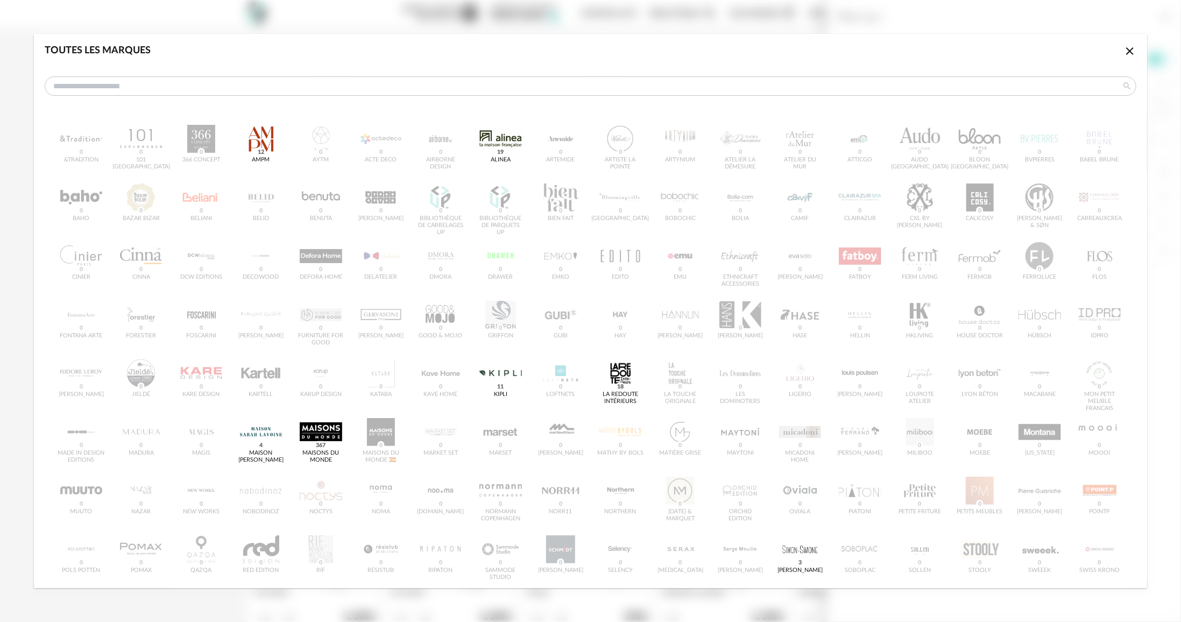
click at [1128, 47] on icon "Close icon" at bounding box center [1130, 51] width 13 height 13
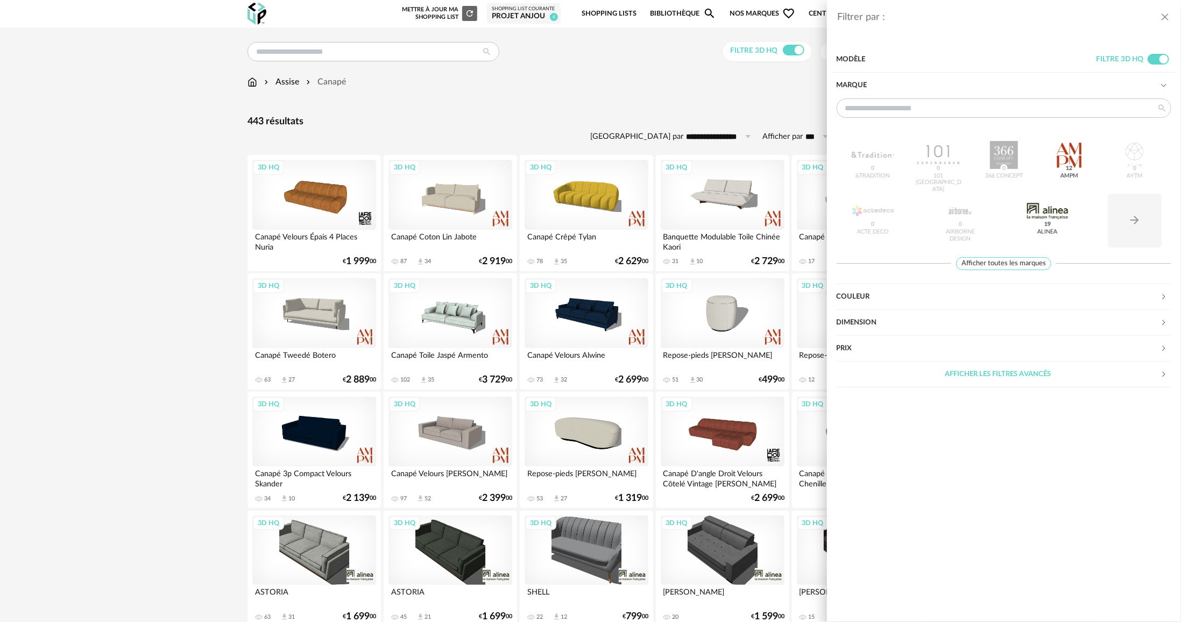
click at [117, 426] on div "Filtrer par : Modèle Filtre 3D HQ Marque &tradition 0 101 Copenhagen 0 366 Conc…" at bounding box center [590, 311] width 1181 height 622
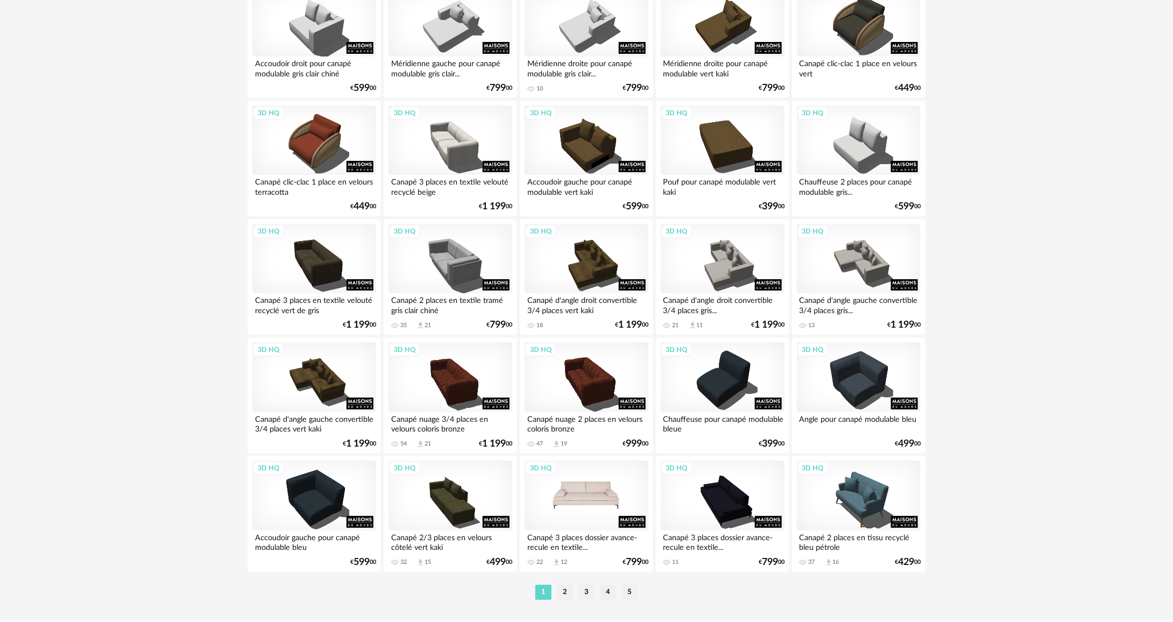
scroll to position [1973, 0]
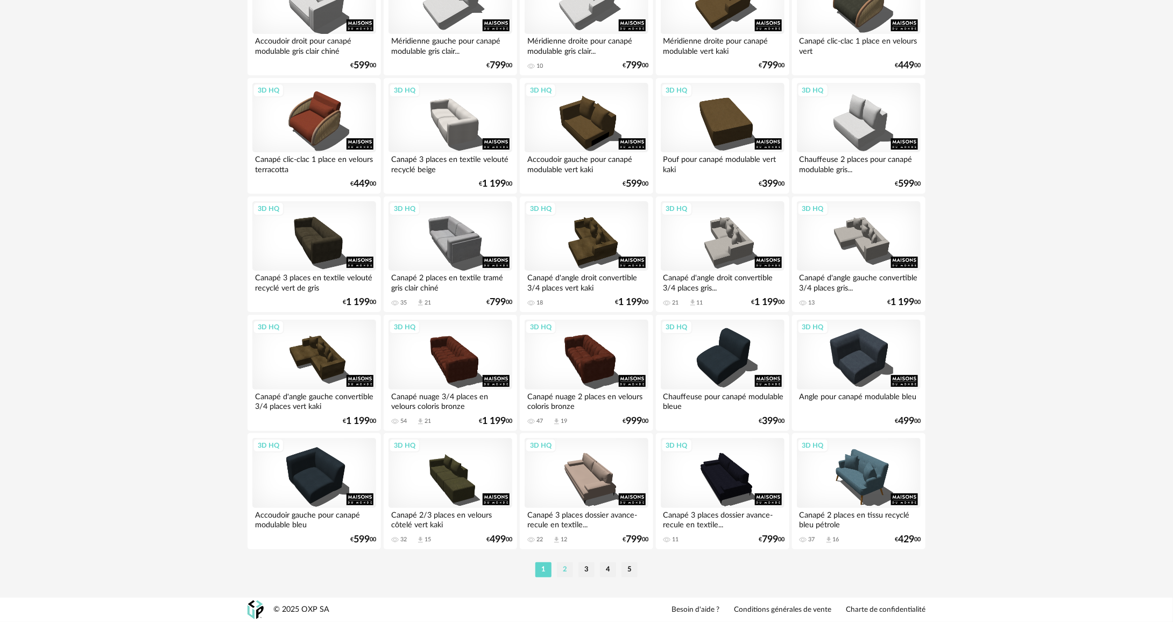
click at [573, 571] on li "2" at bounding box center [565, 569] width 16 height 15
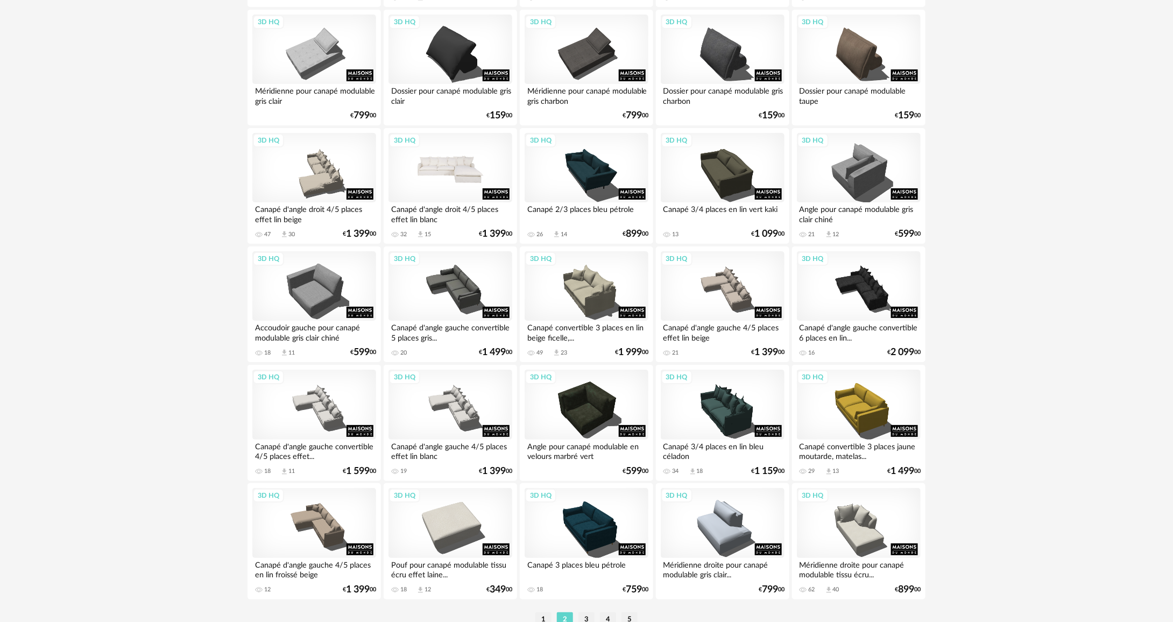
scroll to position [1973, 0]
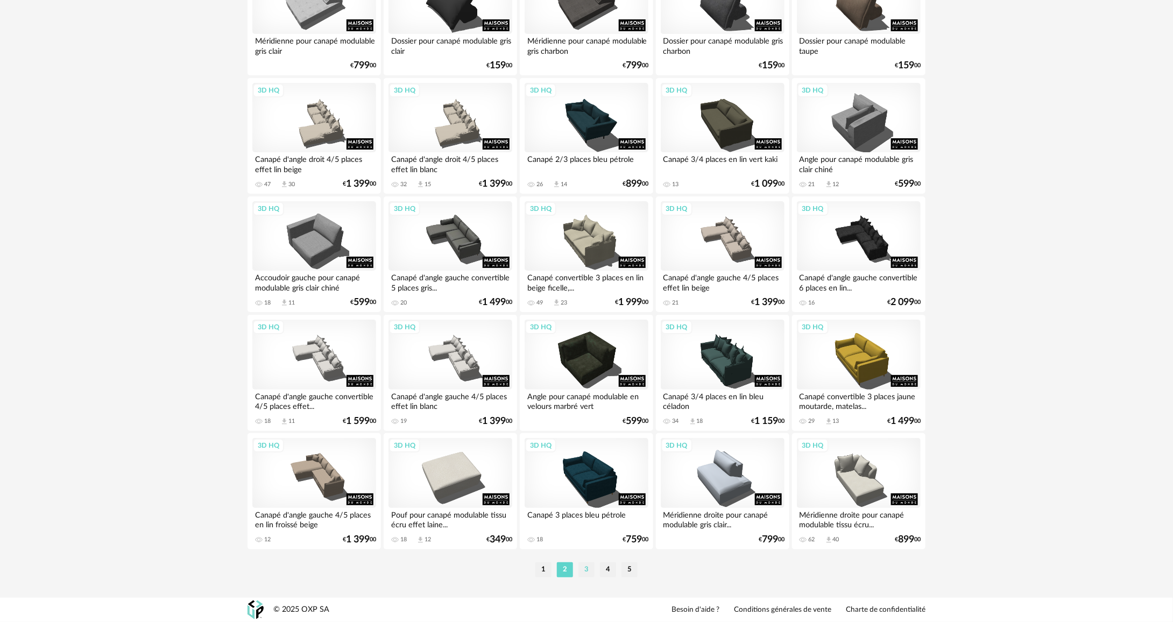
click at [584, 567] on li "3" at bounding box center [587, 569] width 16 height 15
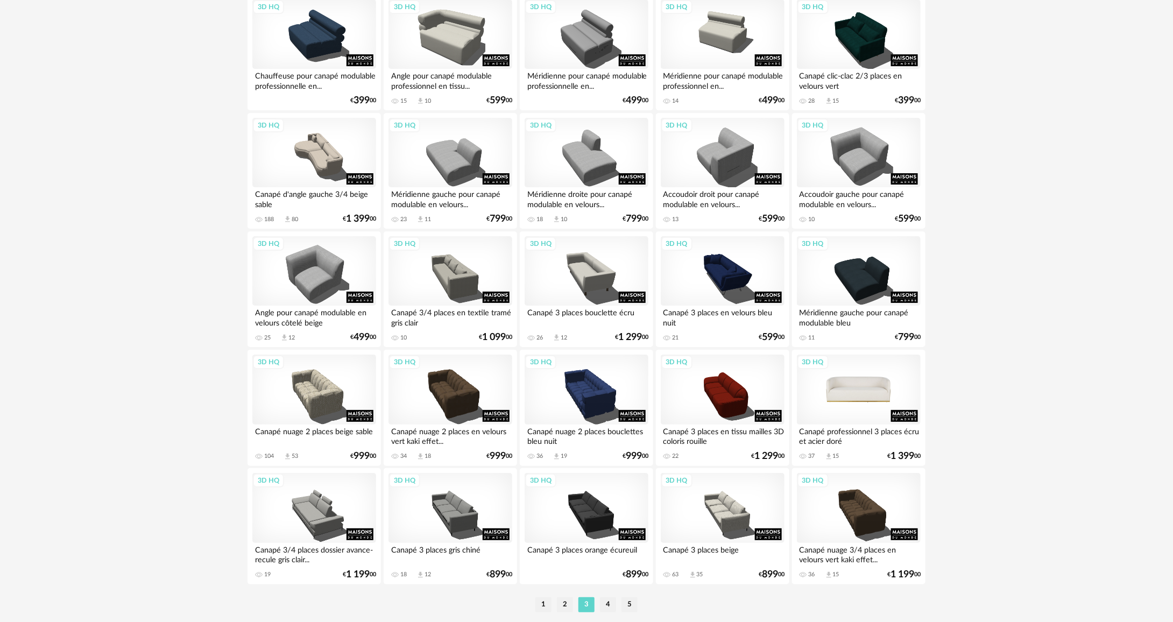
scroll to position [1973, 0]
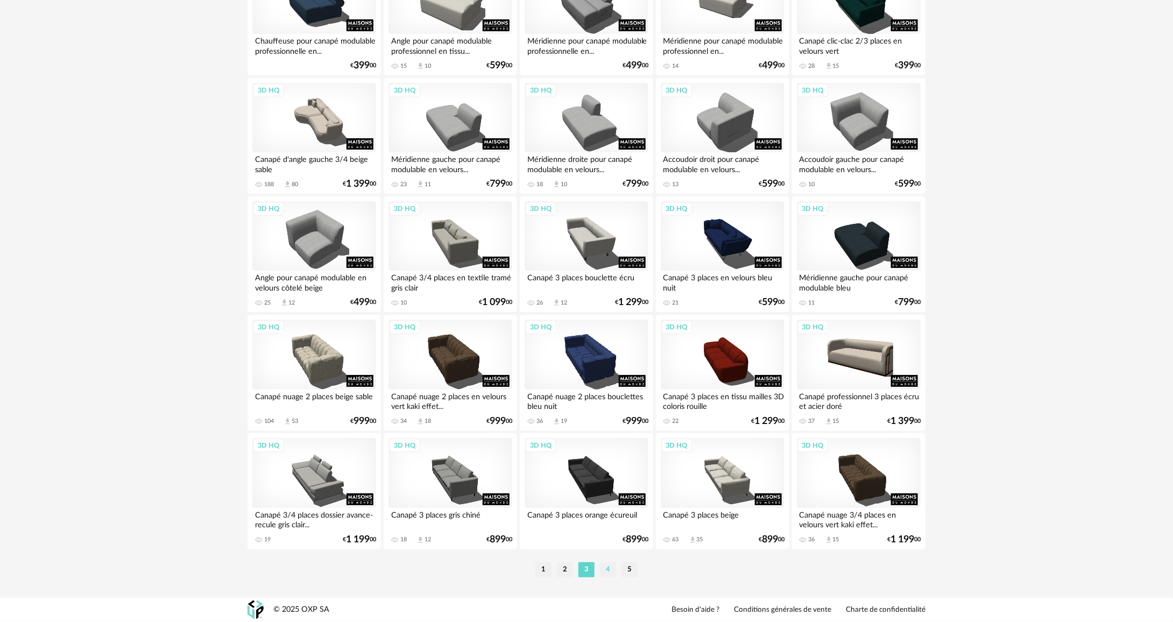
click at [608, 574] on li "4" at bounding box center [608, 569] width 16 height 15
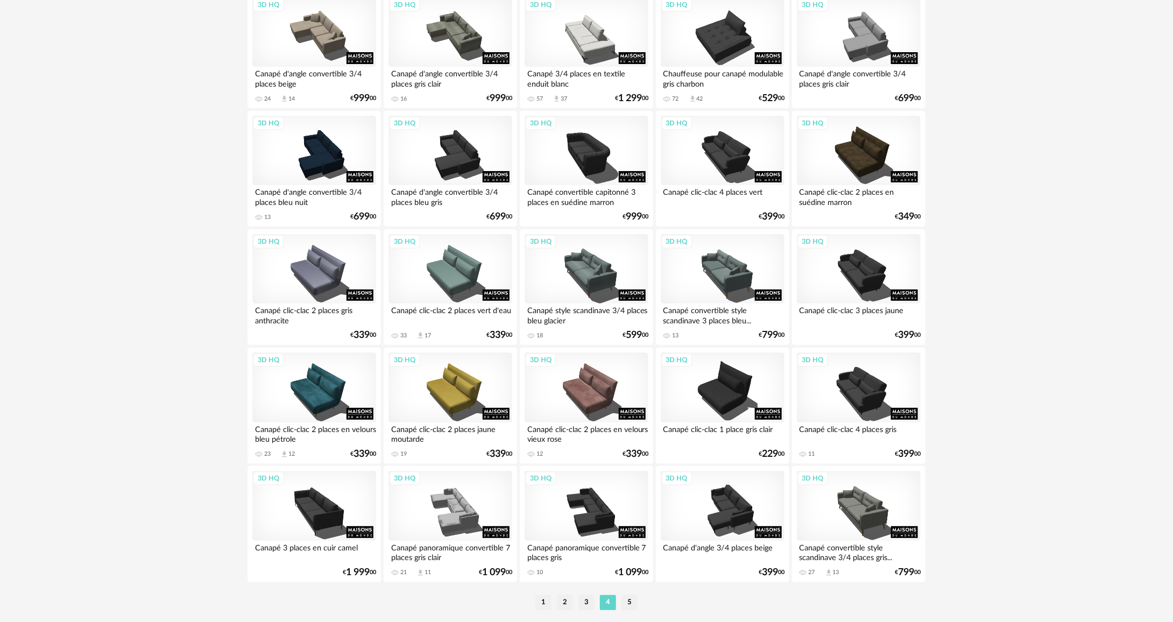
scroll to position [1973, 0]
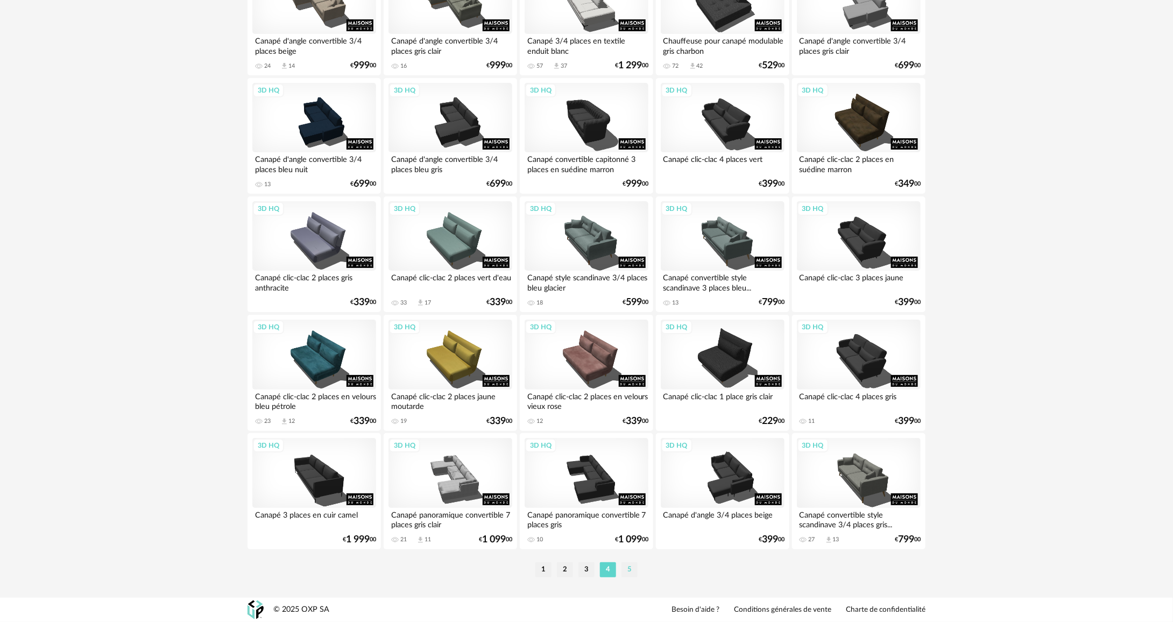
click at [636, 573] on li "5" at bounding box center [630, 569] width 16 height 15
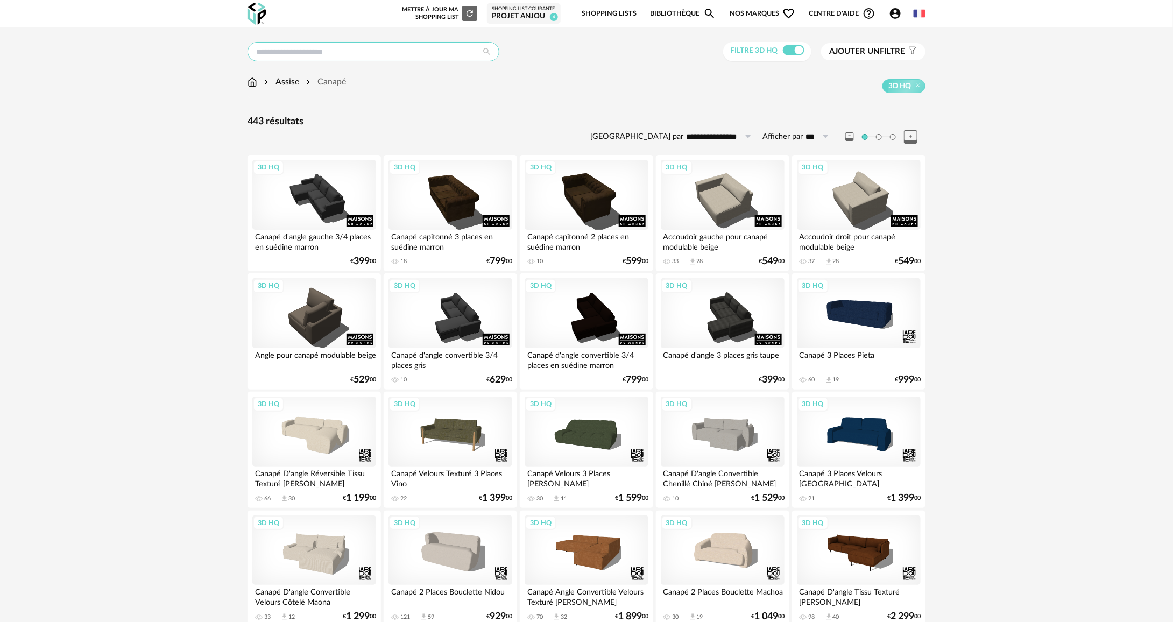
click at [332, 57] on input "text" at bounding box center [374, 51] width 252 height 19
type input "**********"
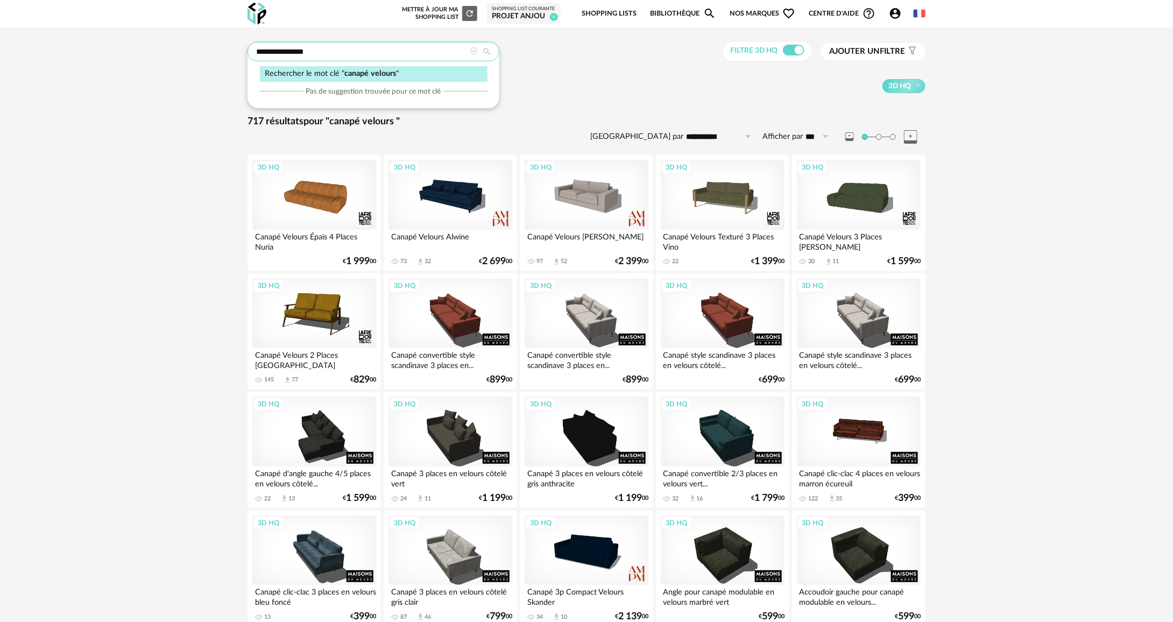
click at [424, 53] on input "**********" at bounding box center [374, 51] width 252 height 19
type input "**********"
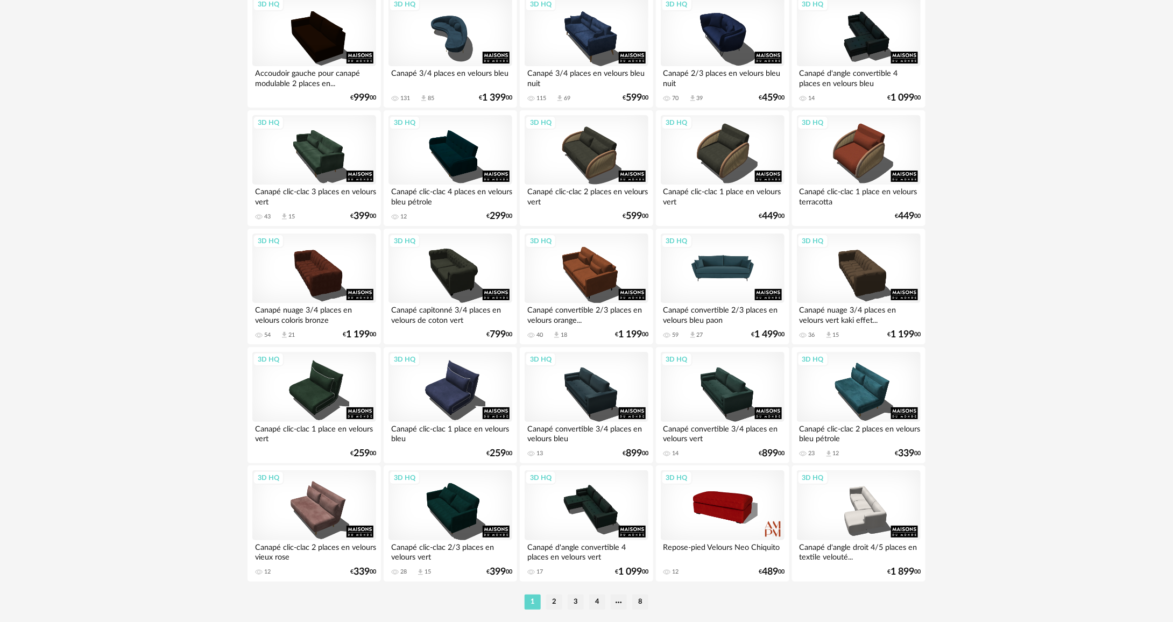
scroll to position [1973, 0]
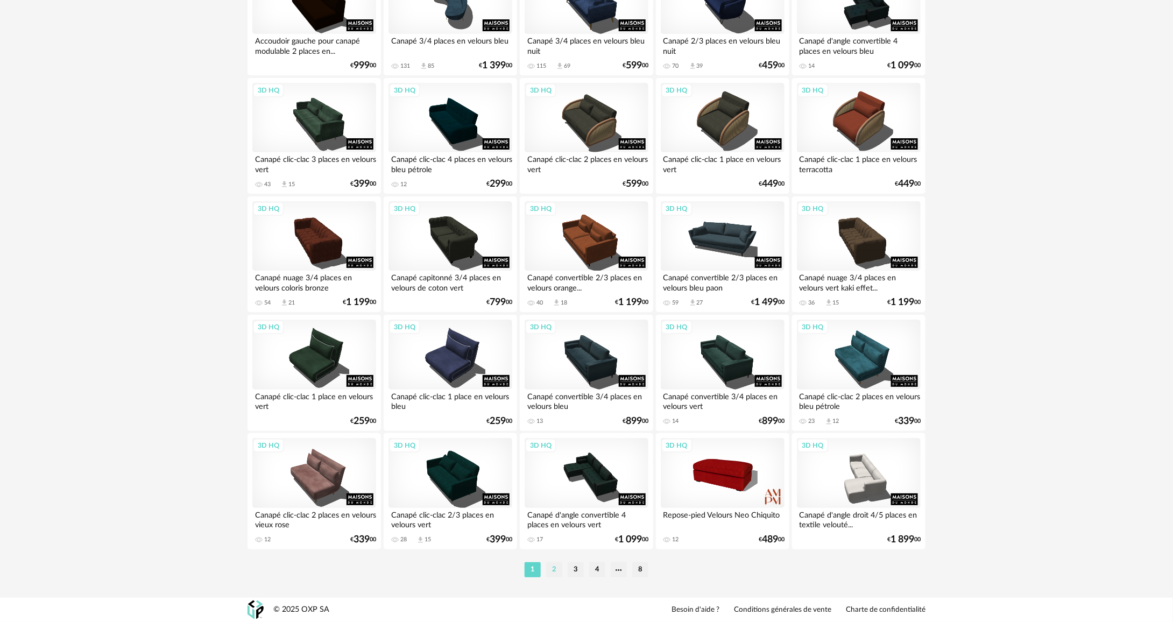
click at [560, 576] on li "2" at bounding box center [554, 569] width 16 height 15
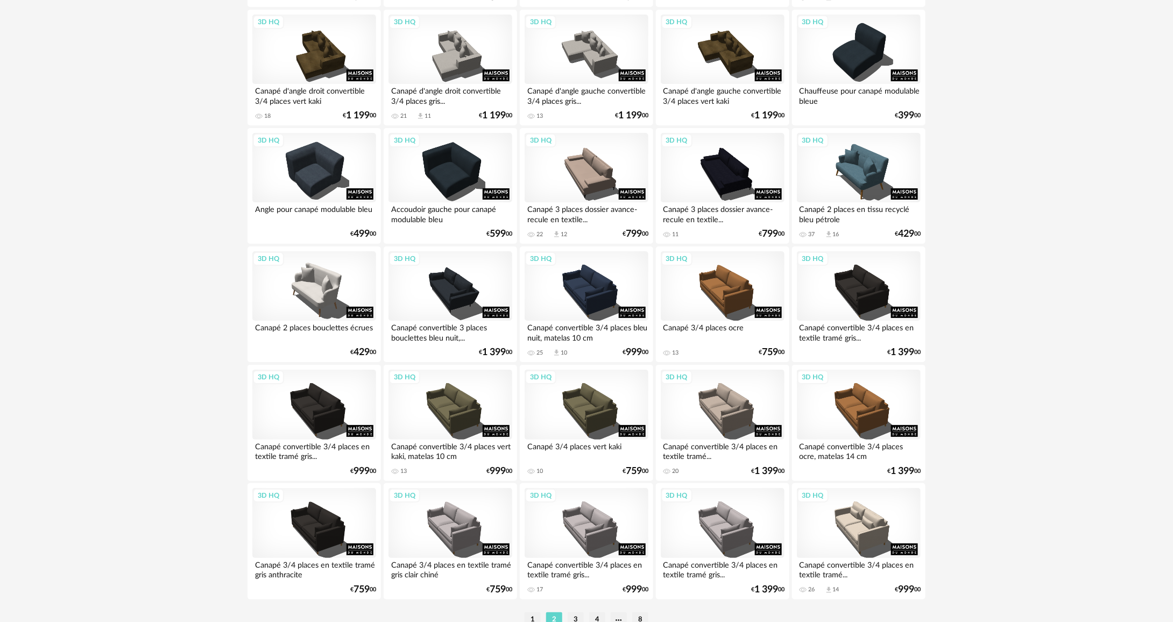
scroll to position [1973, 0]
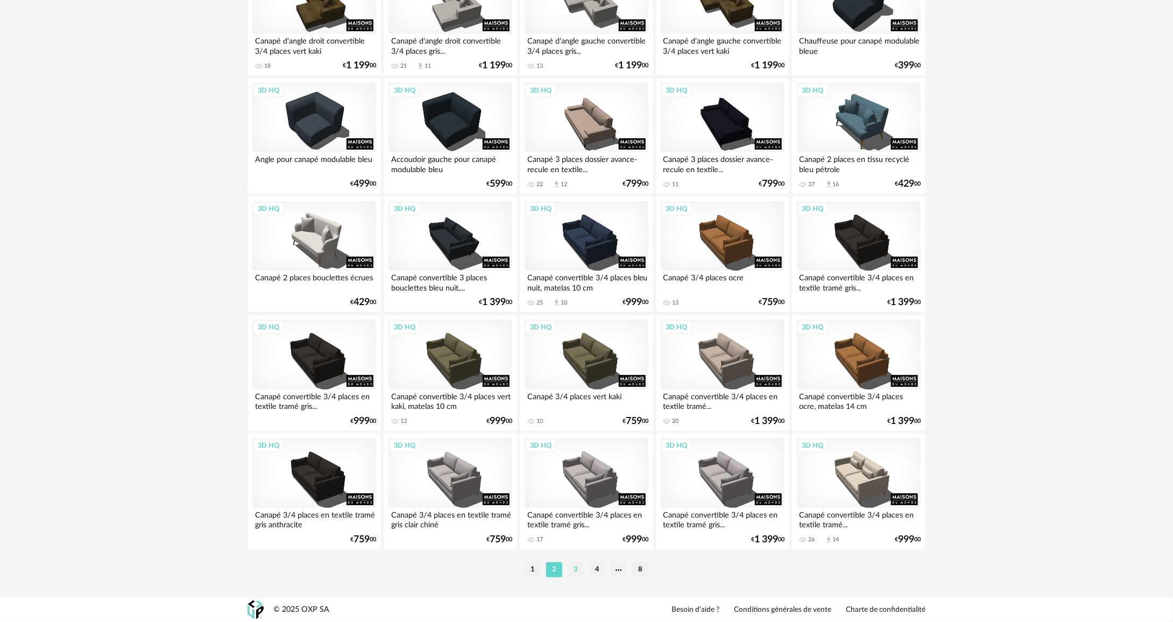
click at [572, 567] on li "3" at bounding box center [576, 569] width 16 height 15
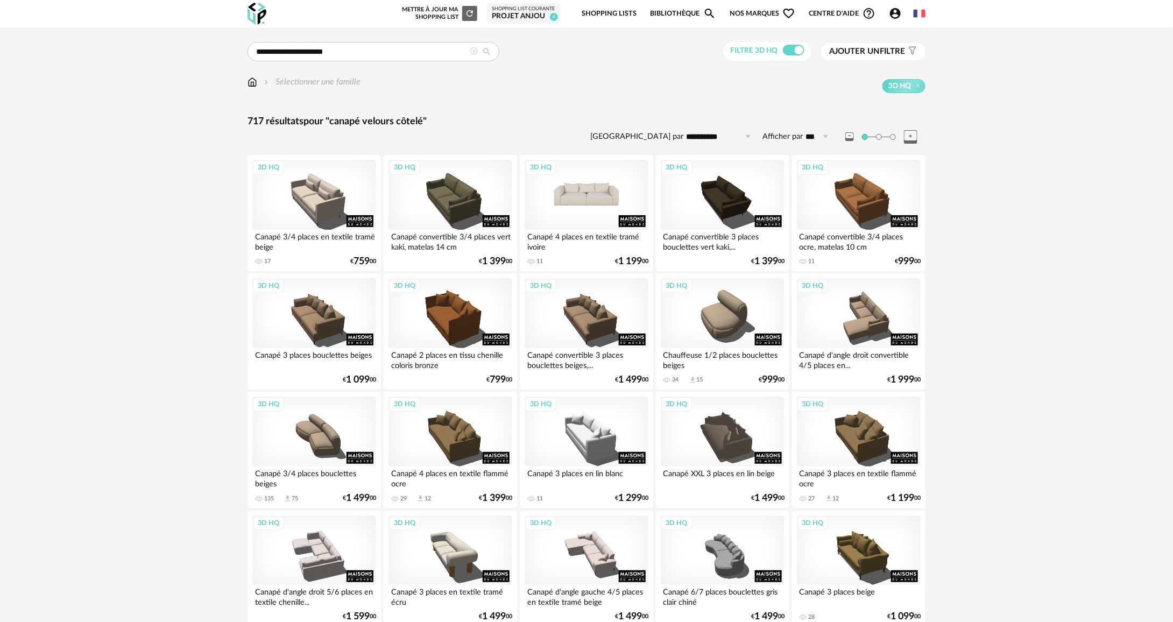
click at [610, 222] on div "3D HQ" at bounding box center [587, 195] width 124 height 70
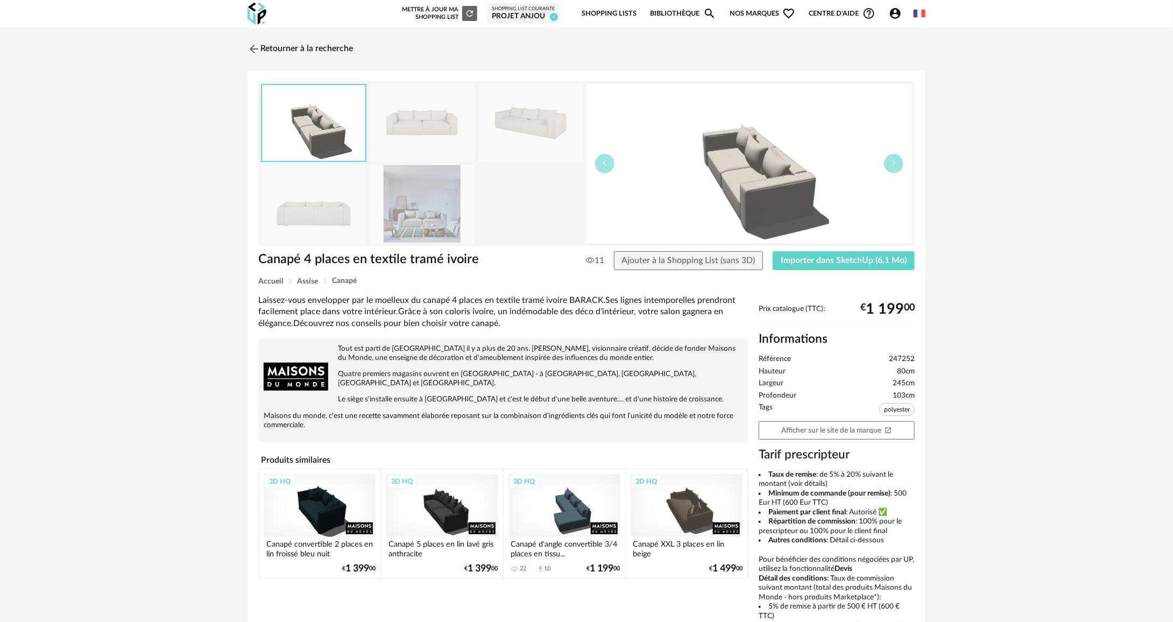
click at [548, 156] on img at bounding box center [531, 123] width 104 height 77
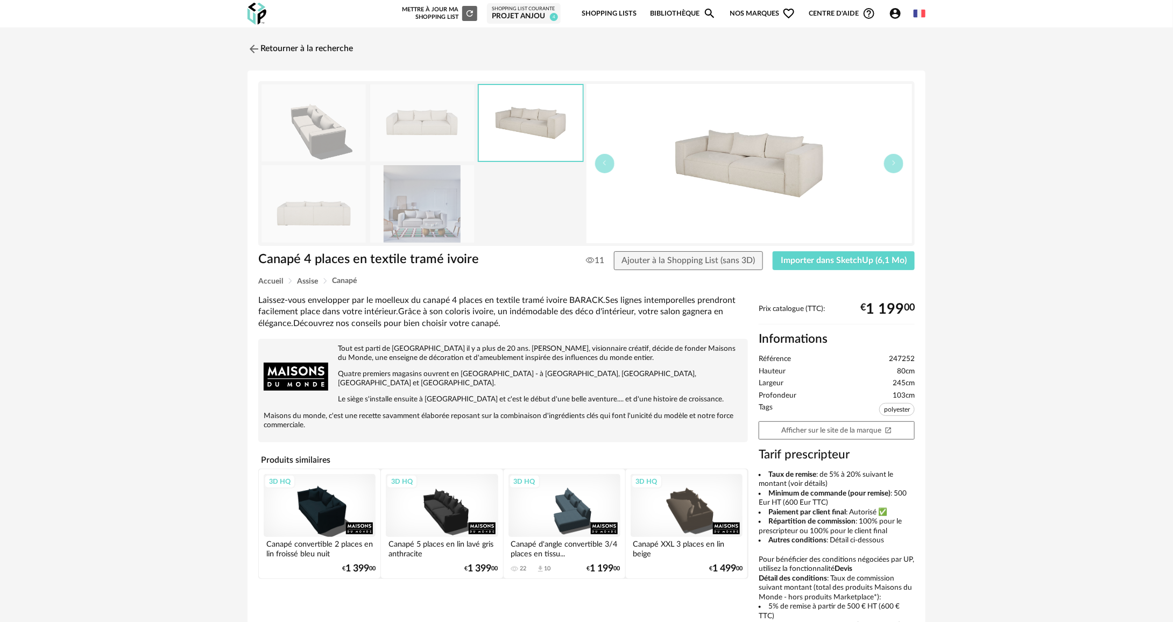
click at [439, 128] on img at bounding box center [422, 123] width 104 height 77
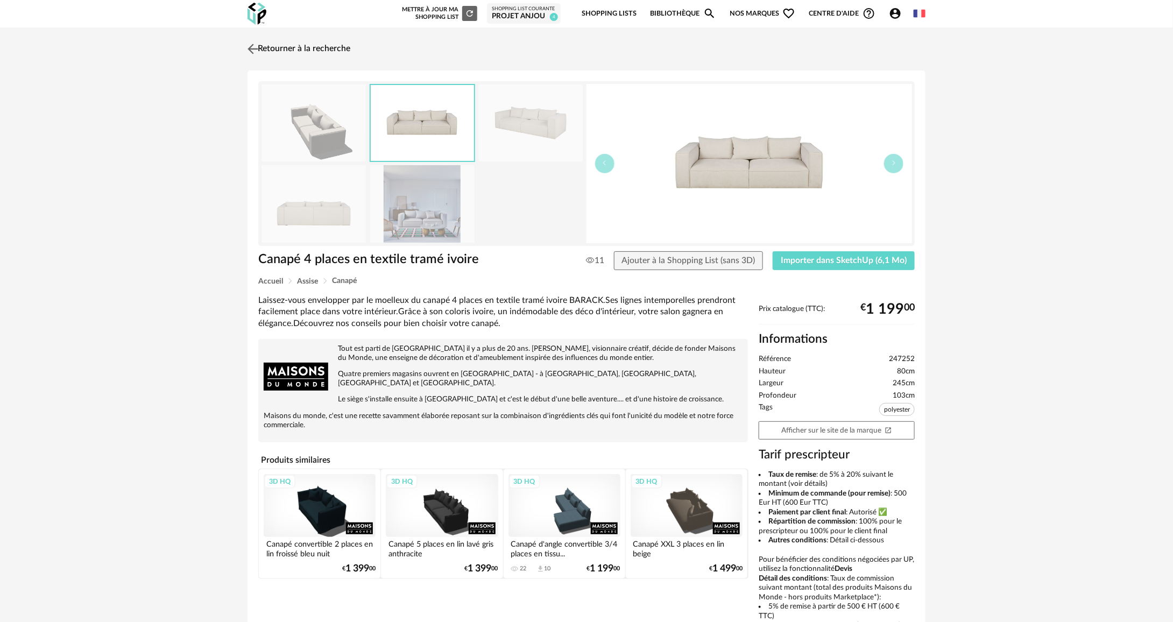
click at [315, 52] on link "Retourner à la recherche" at bounding box center [297, 49] width 105 height 24
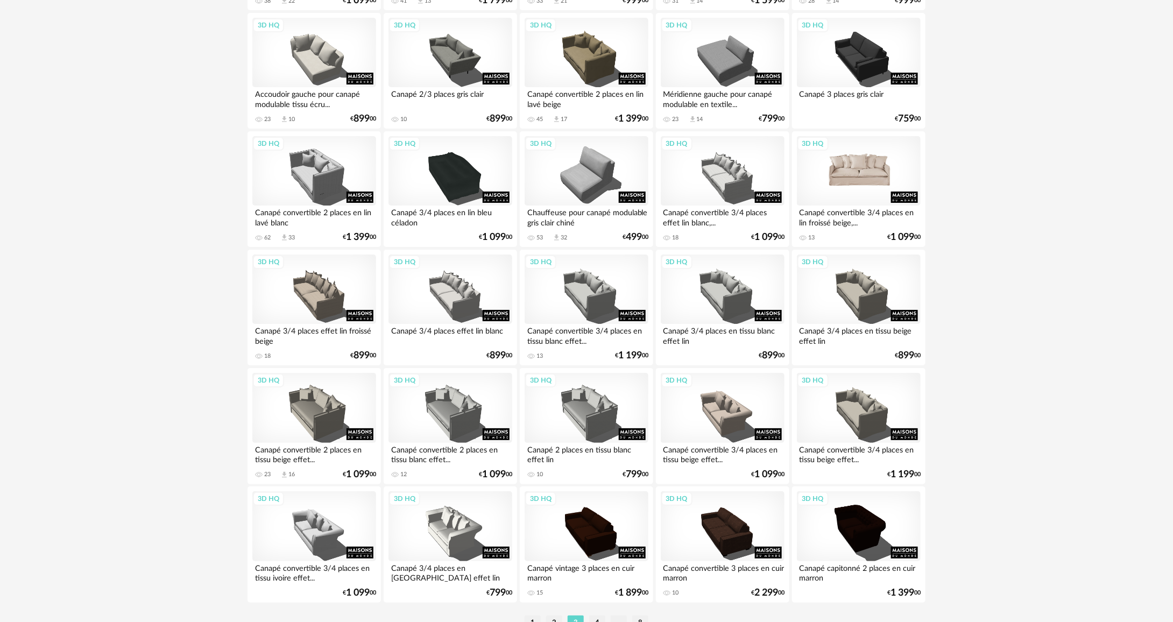
scroll to position [1973, 0]
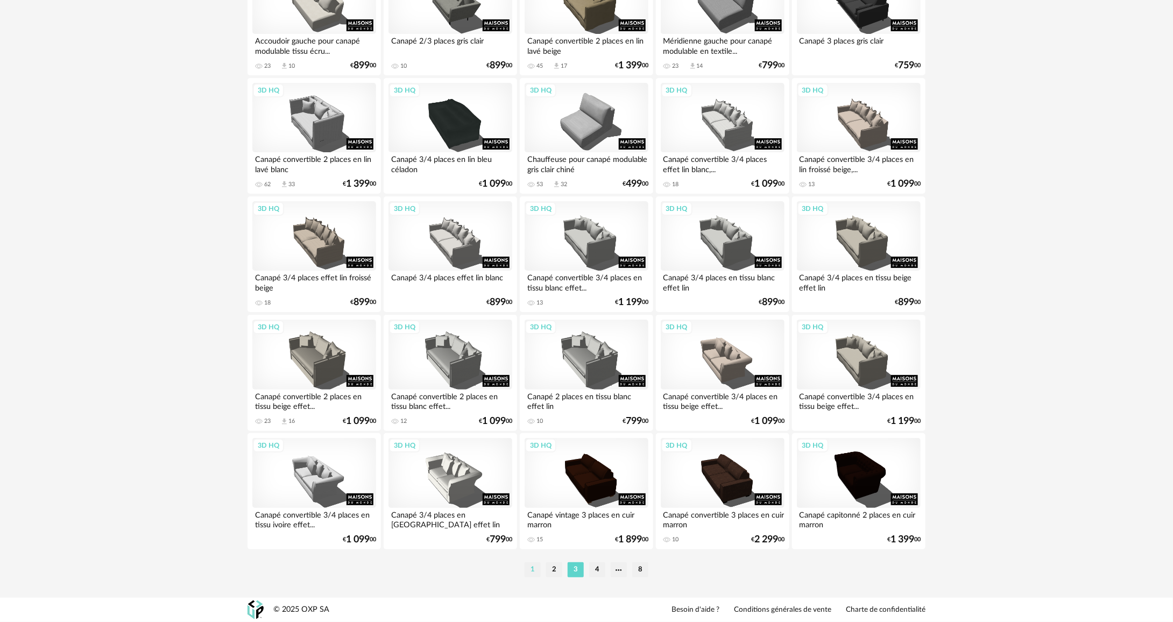
click at [541, 566] on li "1" at bounding box center [533, 569] width 16 height 15
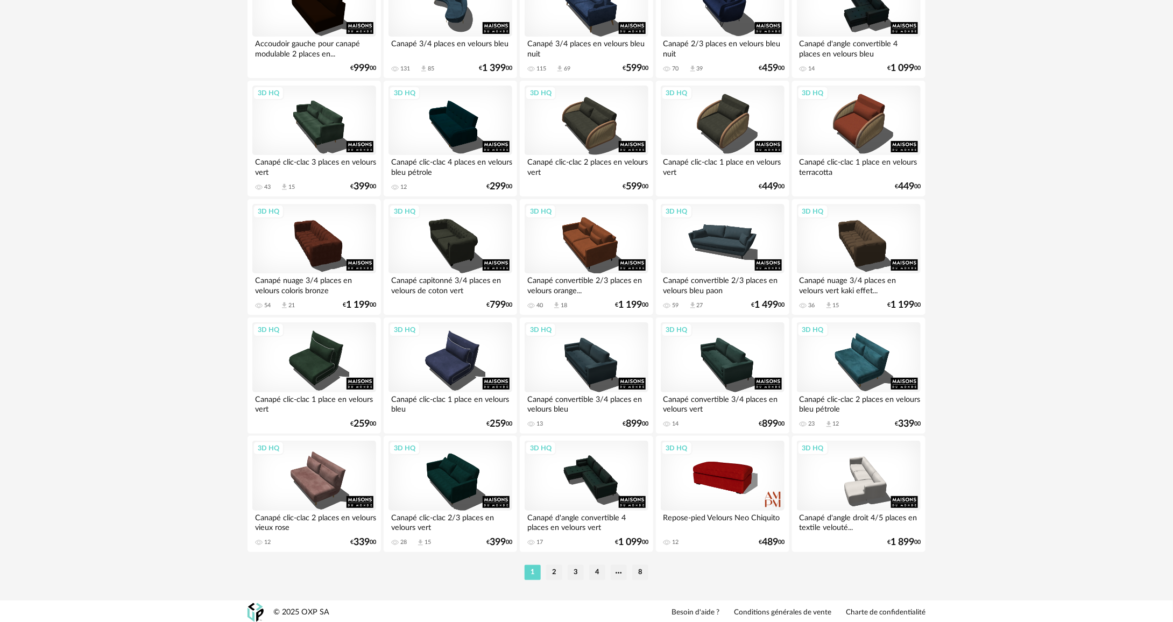
scroll to position [1973, 0]
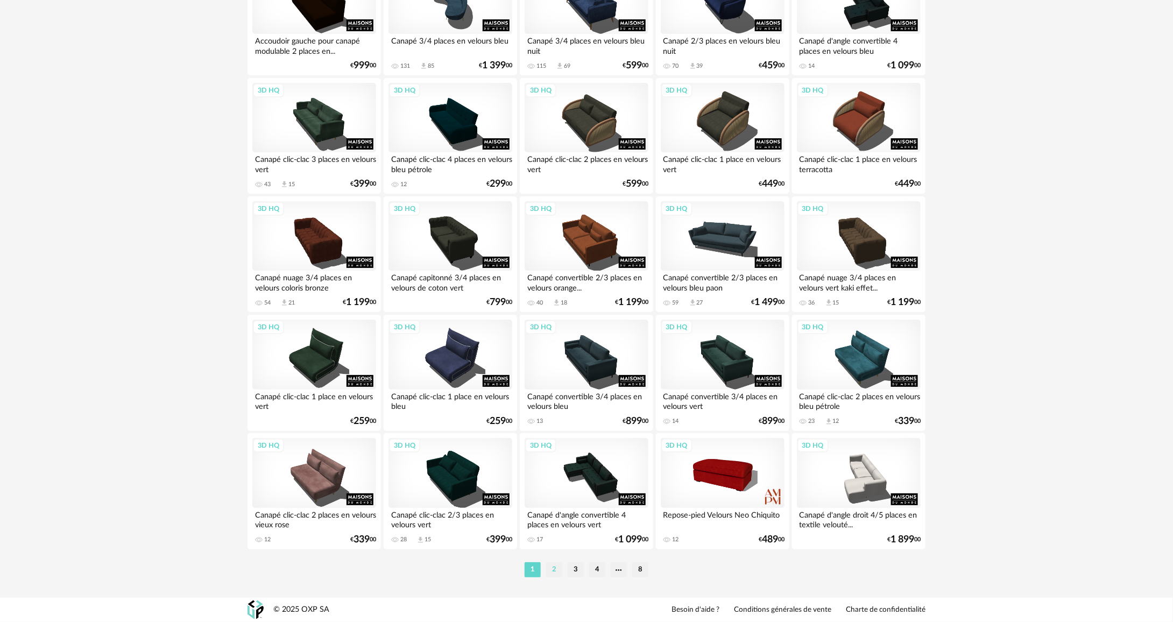
click at [557, 567] on li "2" at bounding box center [554, 569] width 16 height 15
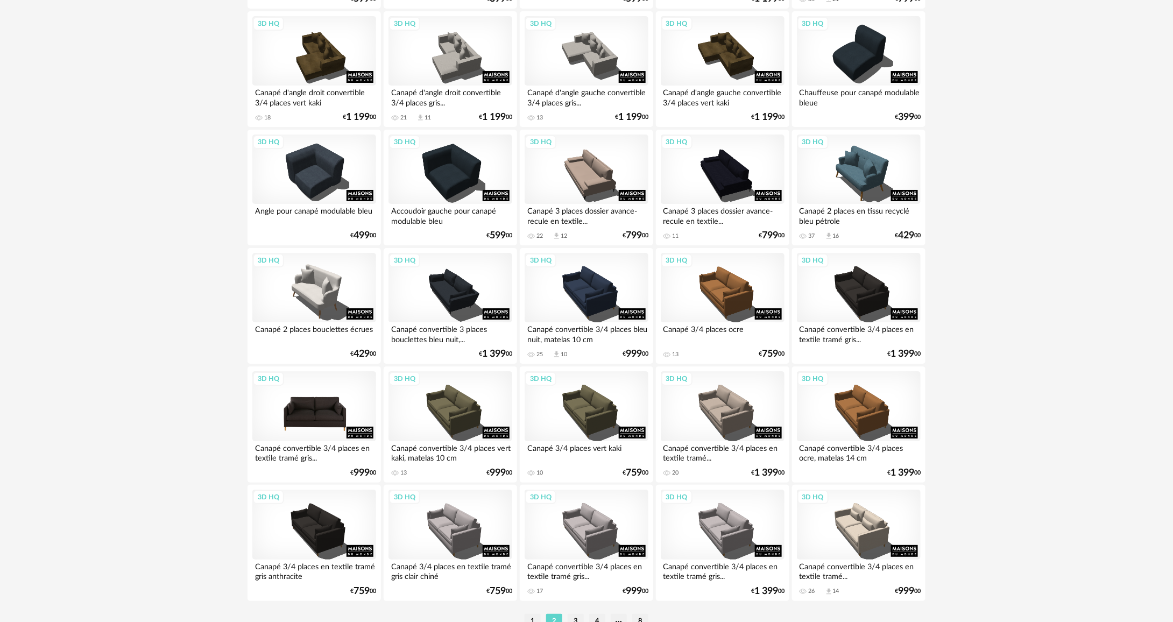
scroll to position [1973, 0]
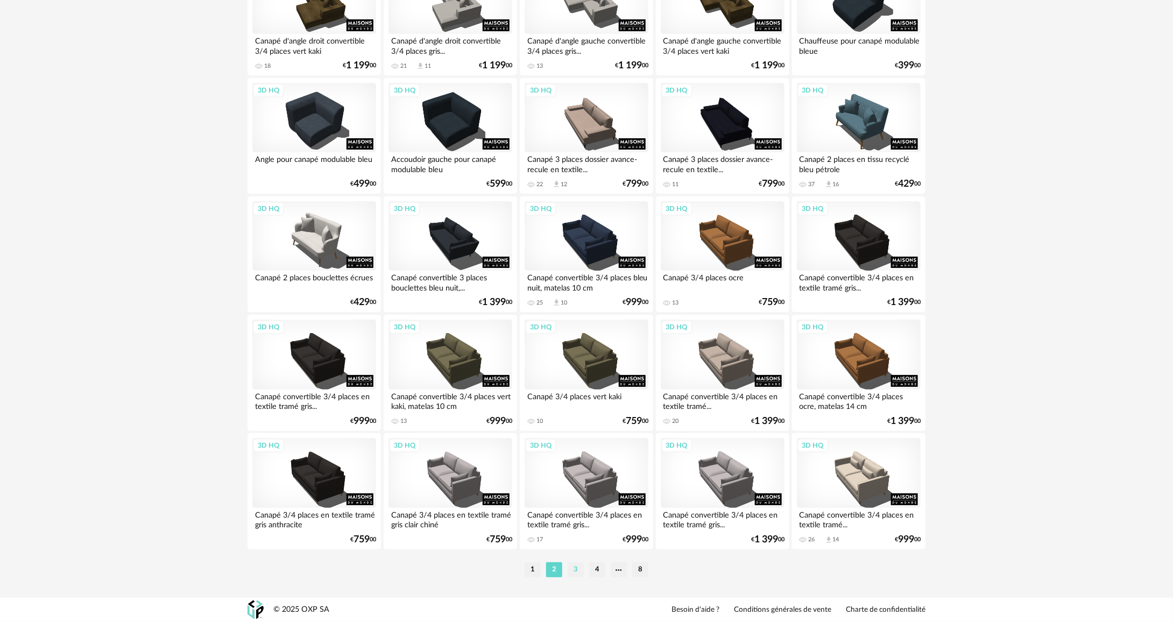
click at [574, 568] on li "3" at bounding box center [576, 569] width 16 height 15
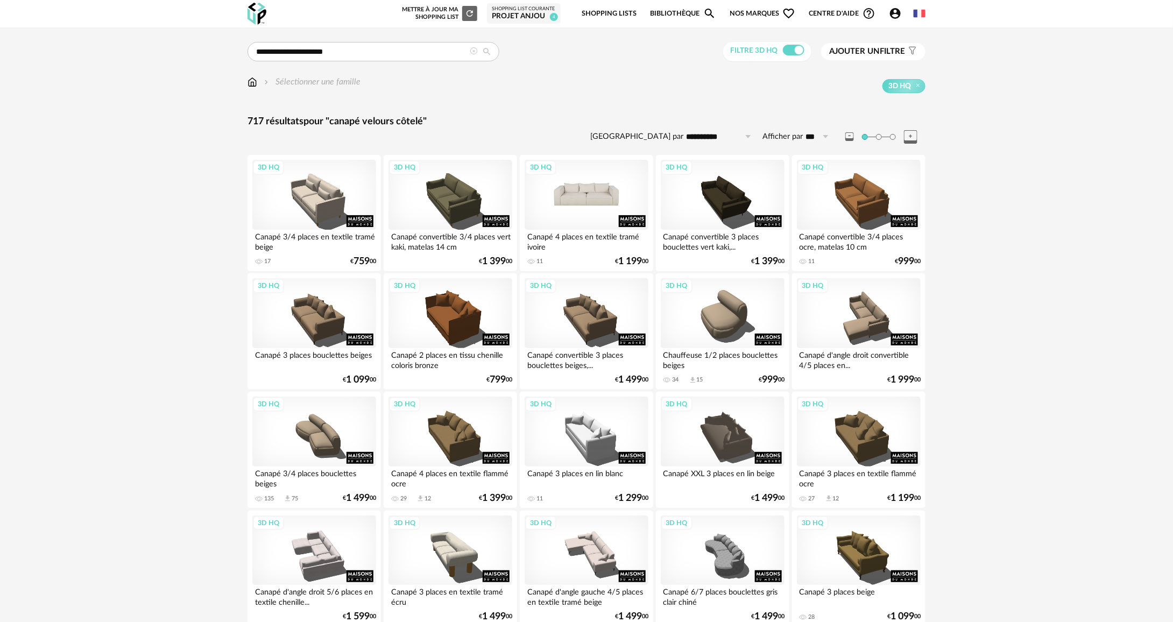
click at [559, 186] on div "3D HQ" at bounding box center [587, 195] width 124 height 70
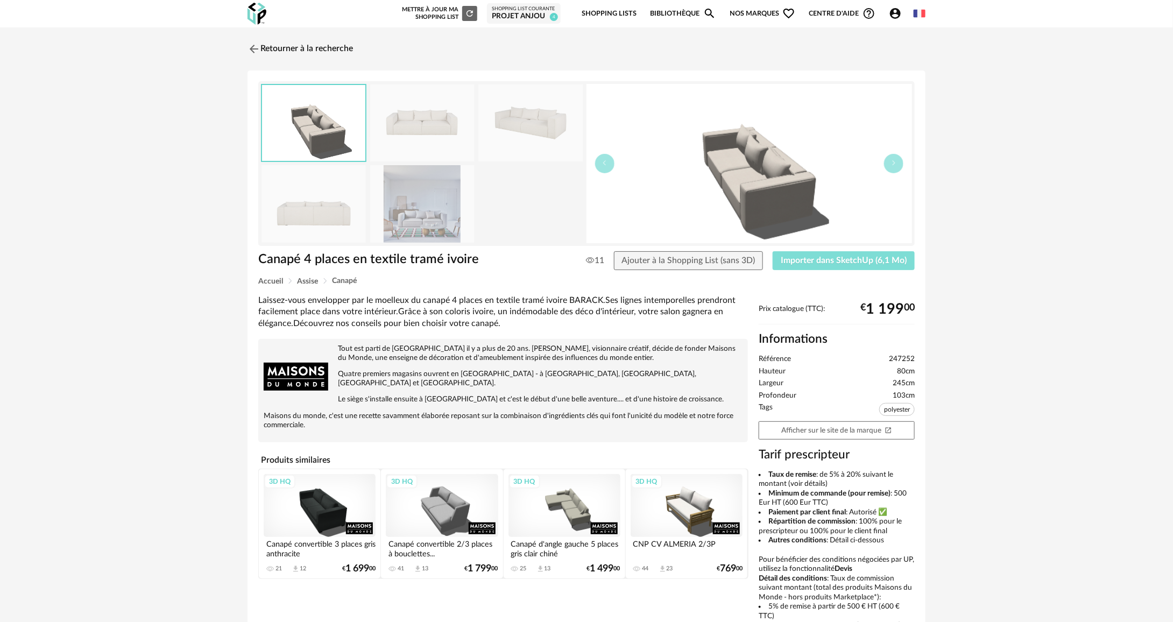
click at [856, 266] on button "Importer dans SketchUp (6,1 Mo)" at bounding box center [844, 260] width 142 height 19
